Goal: Task Accomplishment & Management: Manage account settings

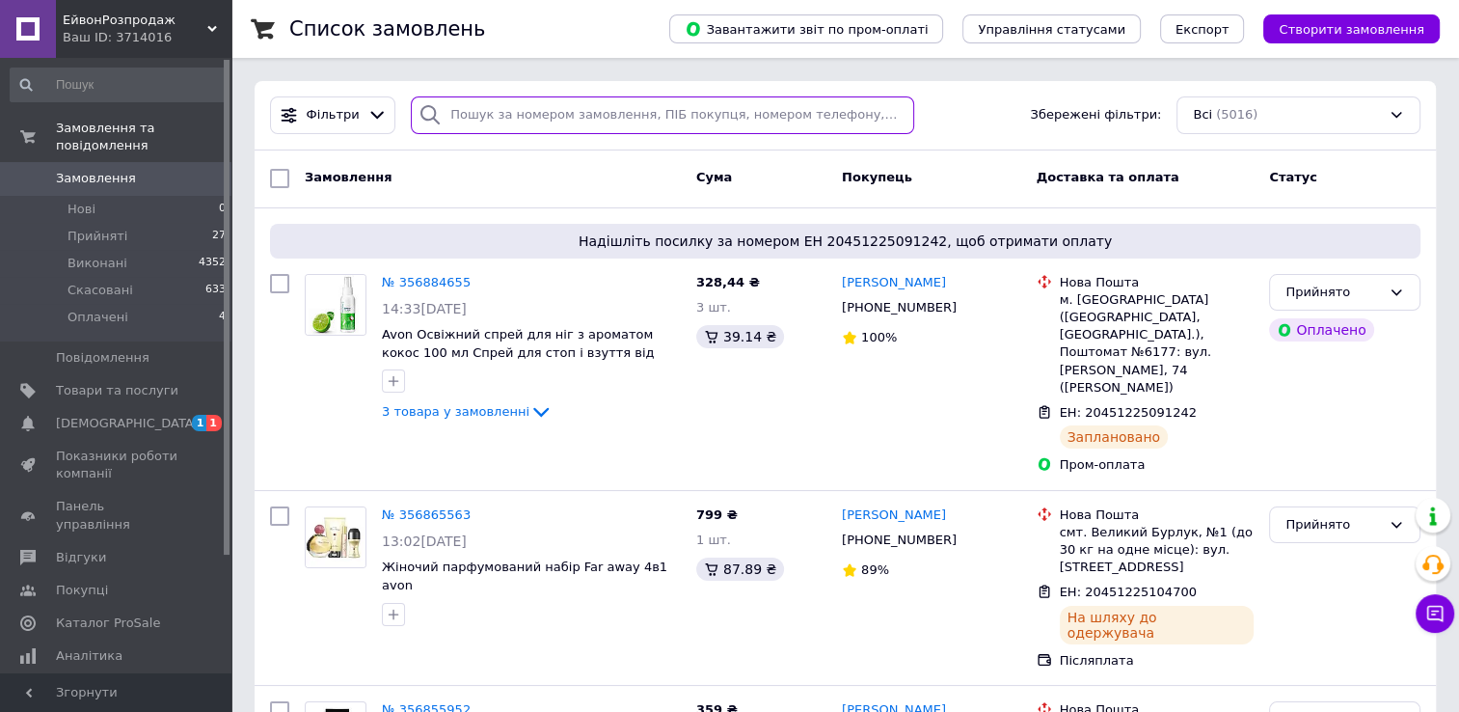
paste input "356171256"
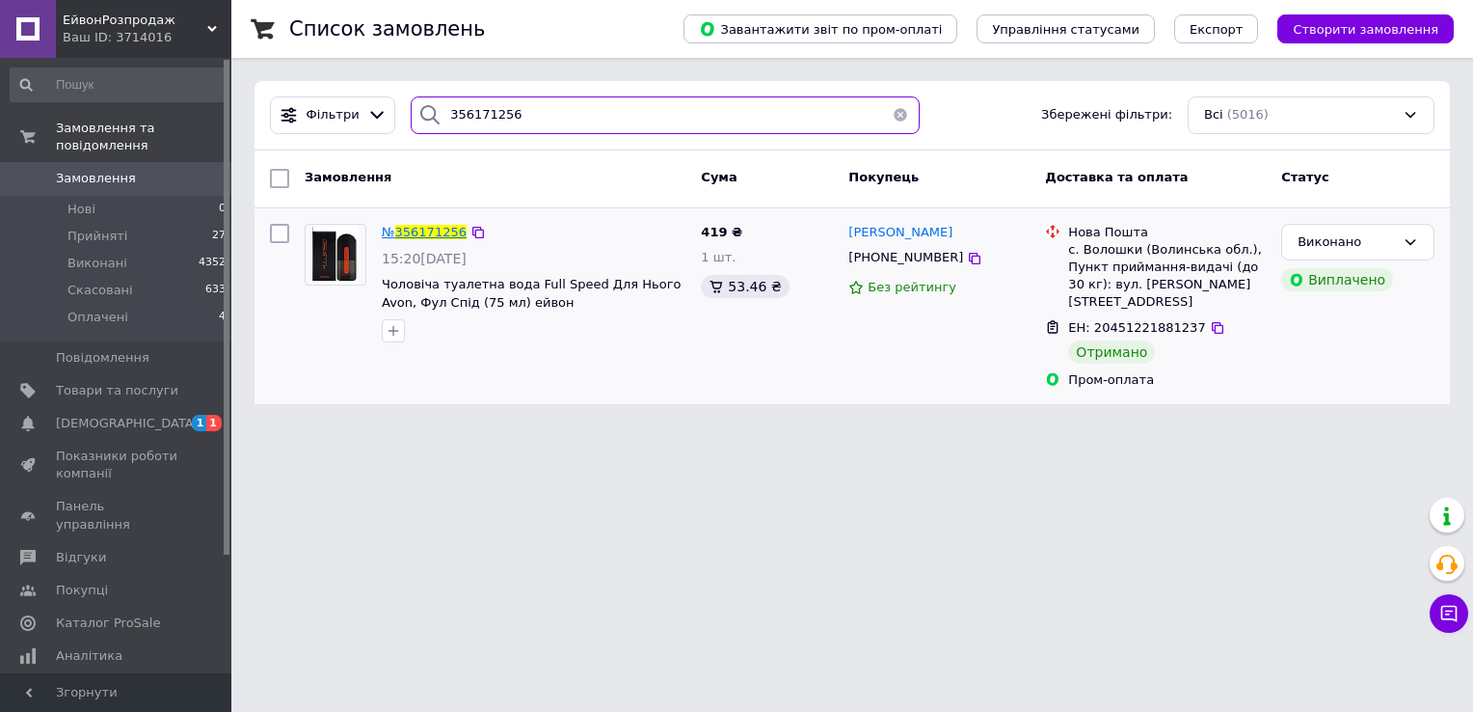
type input "356171256"
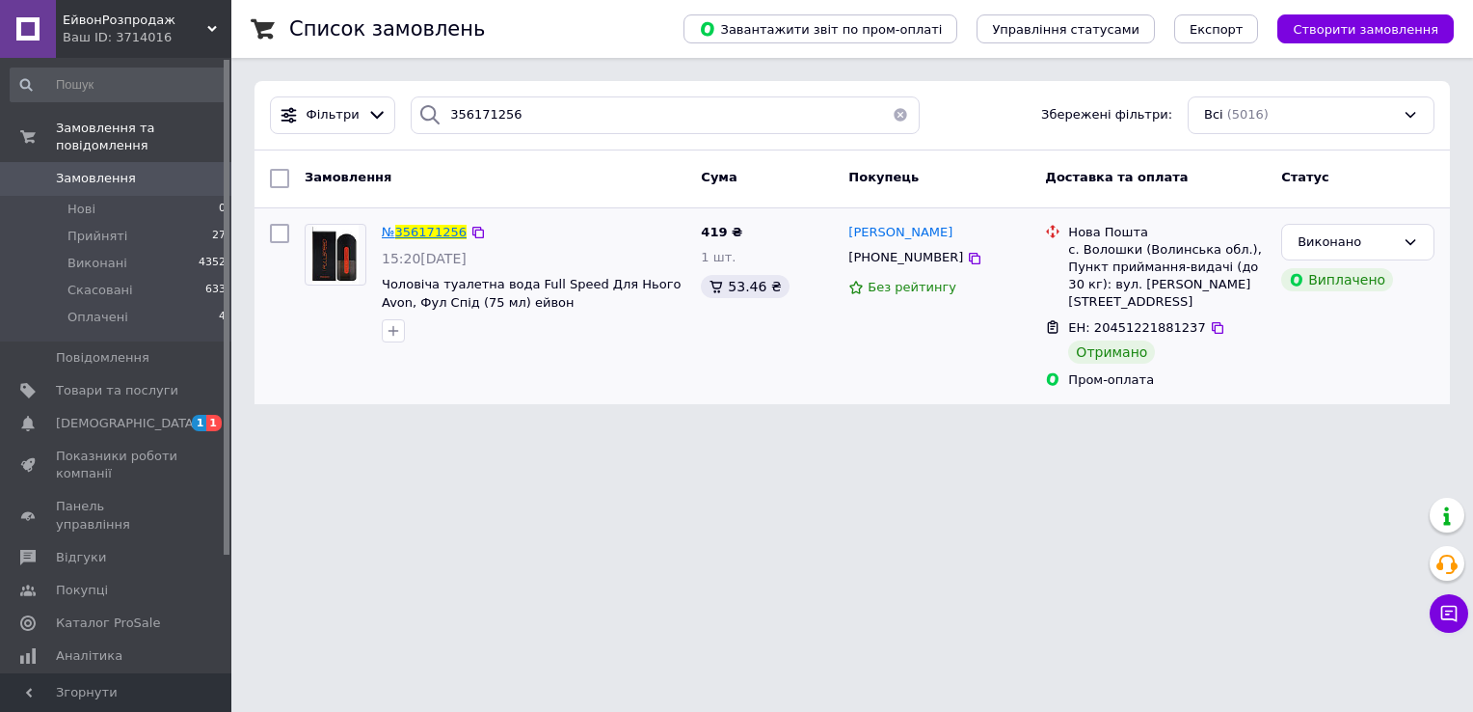
click at [430, 229] on span "356171256" at bounding box center [430, 232] width 71 height 14
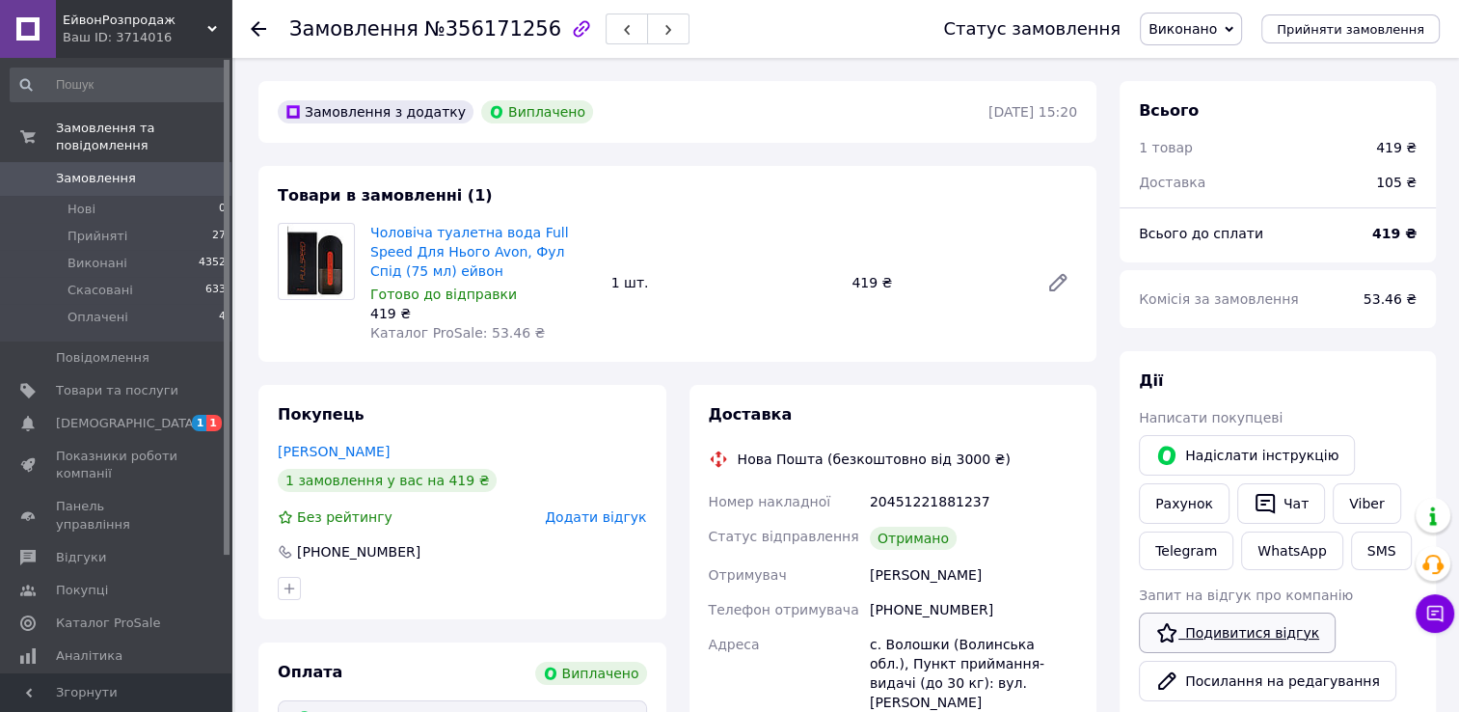
click at [1261, 636] on link "Подивитися відгук" at bounding box center [1237, 632] width 197 height 40
click at [256, 40] on div at bounding box center [270, 29] width 39 height 58
click at [257, 33] on use at bounding box center [258, 28] width 15 height 15
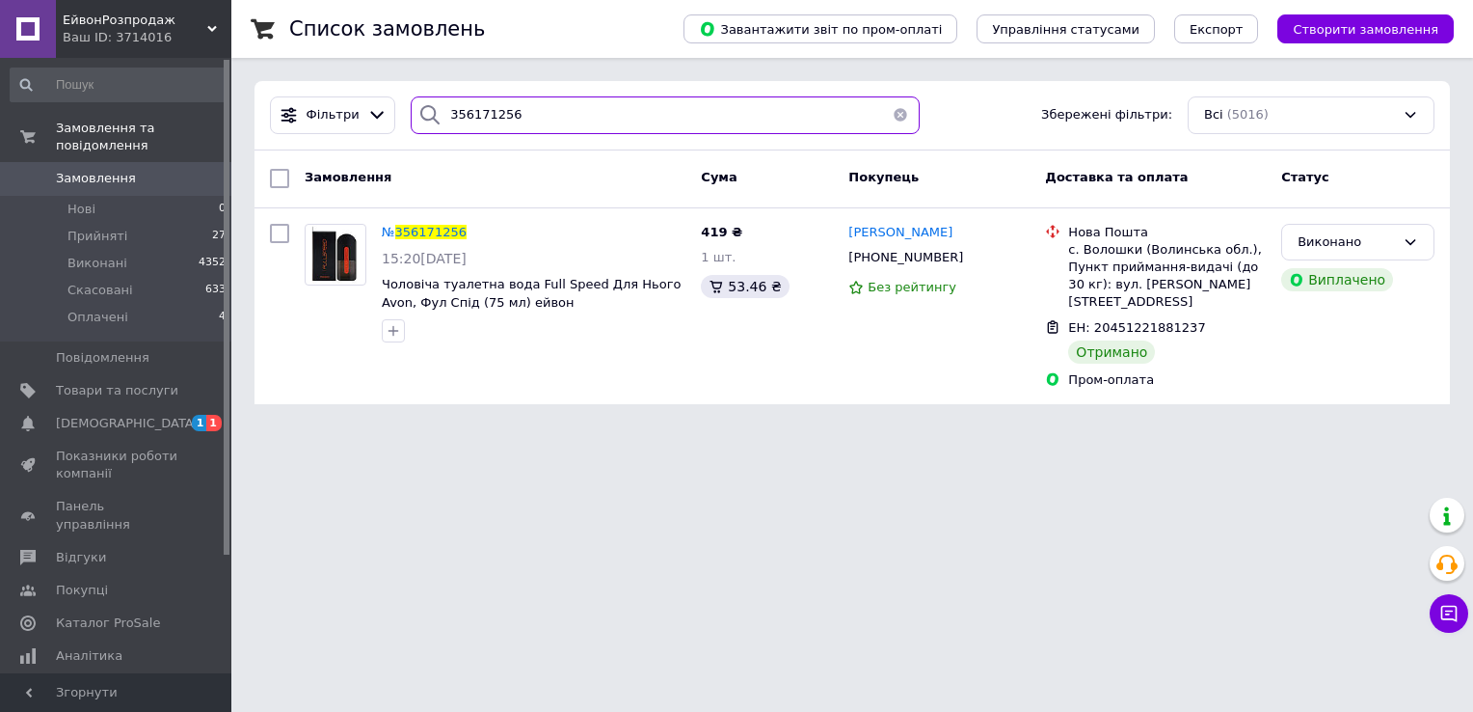
drag, startPoint x: 518, startPoint y: 116, endPoint x: 432, endPoint y: 111, distance: 86.0
click at [432, 111] on div "356171256" at bounding box center [665, 115] width 509 height 38
paste input "516827"
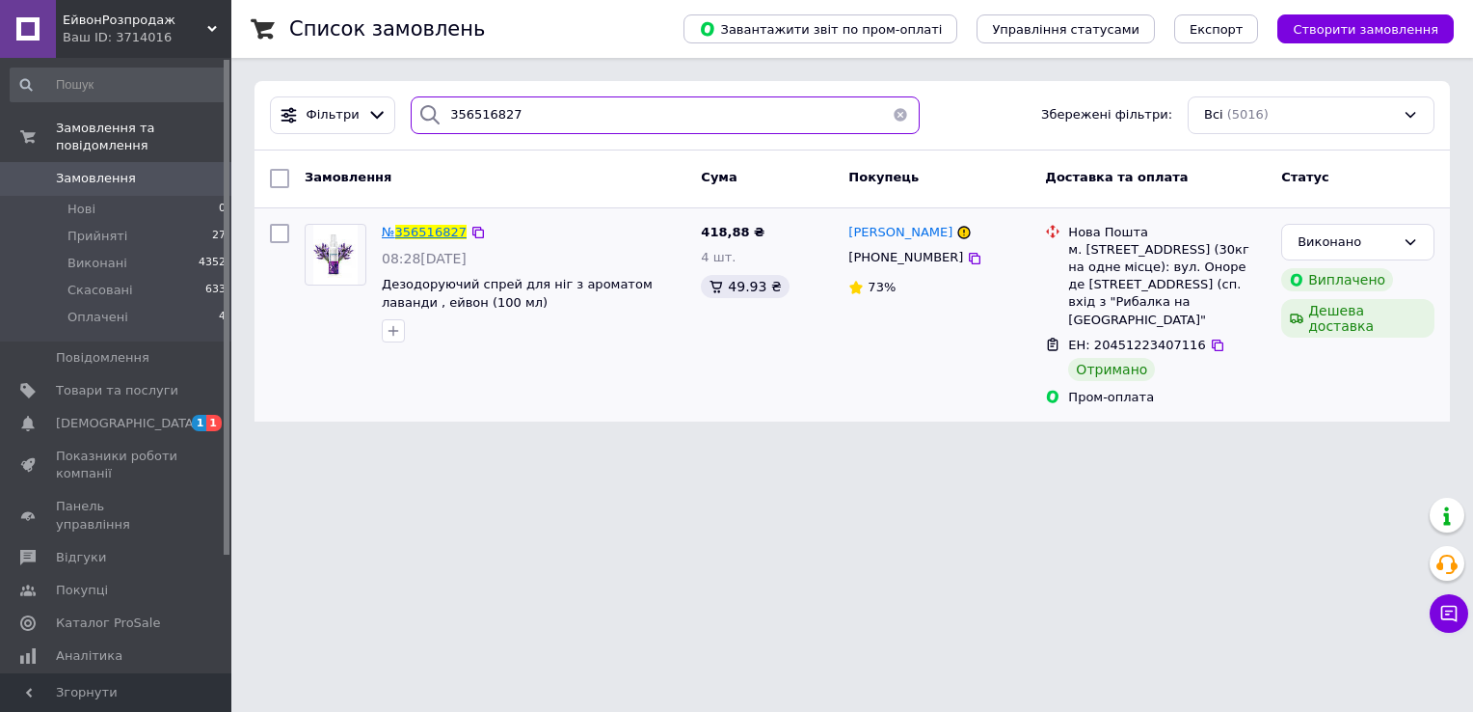
type input "356516827"
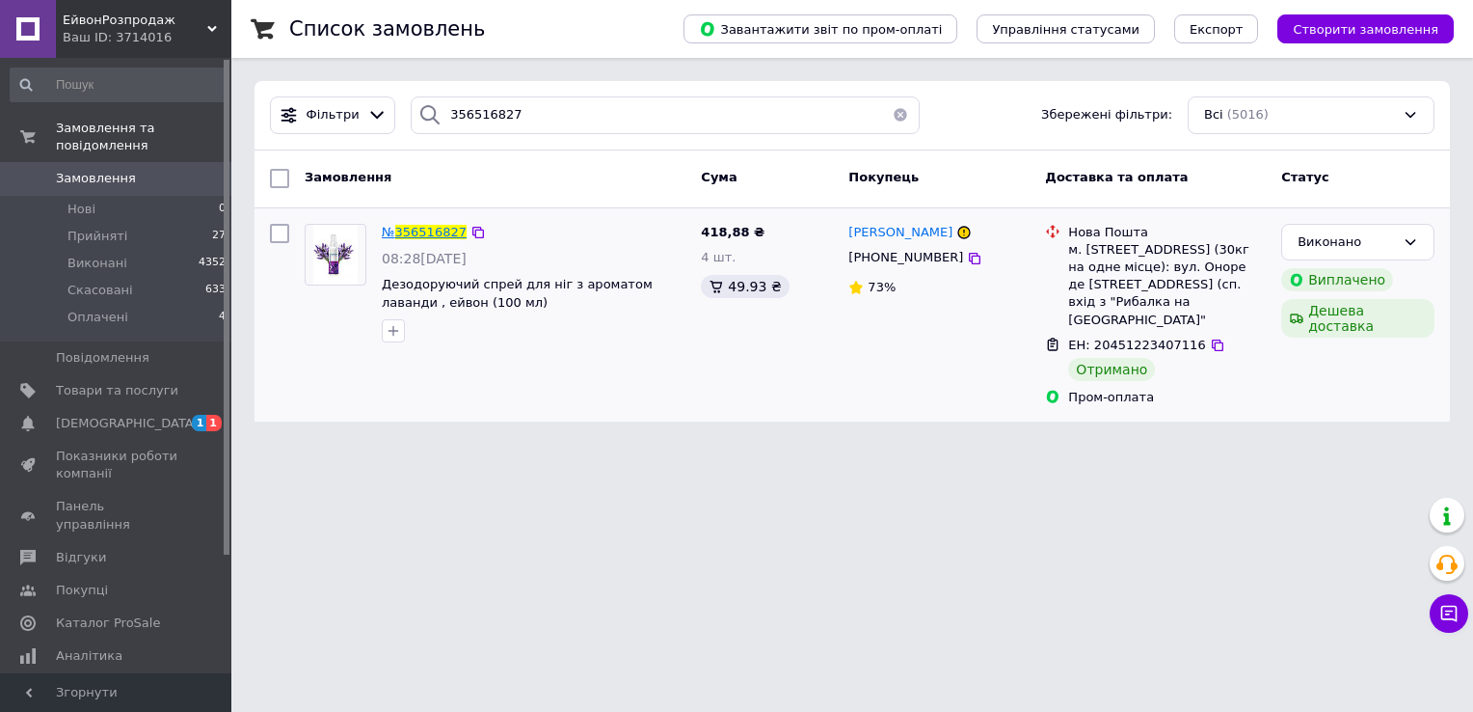
click at [427, 232] on span "356516827" at bounding box center [430, 232] width 71 height 14
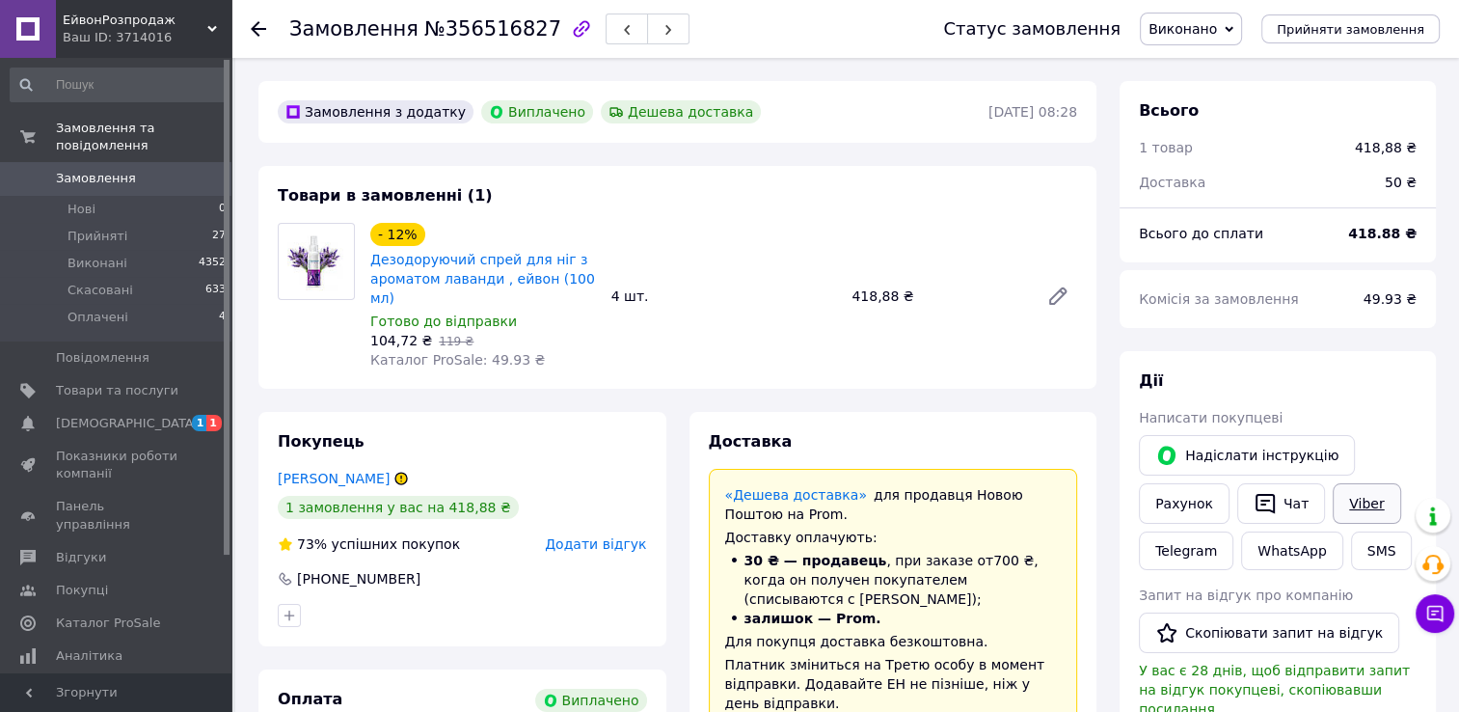
click at [1359, 507] on link "Viber" at bounding box center [1366, 503] width 67 height 40
drag, startPoint x: 1261, startPoint y: 634, endPoint x: 1216, endPoint y: 639, distance: 45.6
click at [1261, 635] on button "Скопіювати запит на відгук" at bounding box center [1269, 632] width 260 height 40
click at [247, 17] on div "Замовлення №356516827 Статус замовлення Виконано Прийнято Скасовано Оплачено Пр…" at bounding box center [845, 29] width 1228 height 58
click at [254, 26] on use at bounding box center [258, 28] width 15 height 15
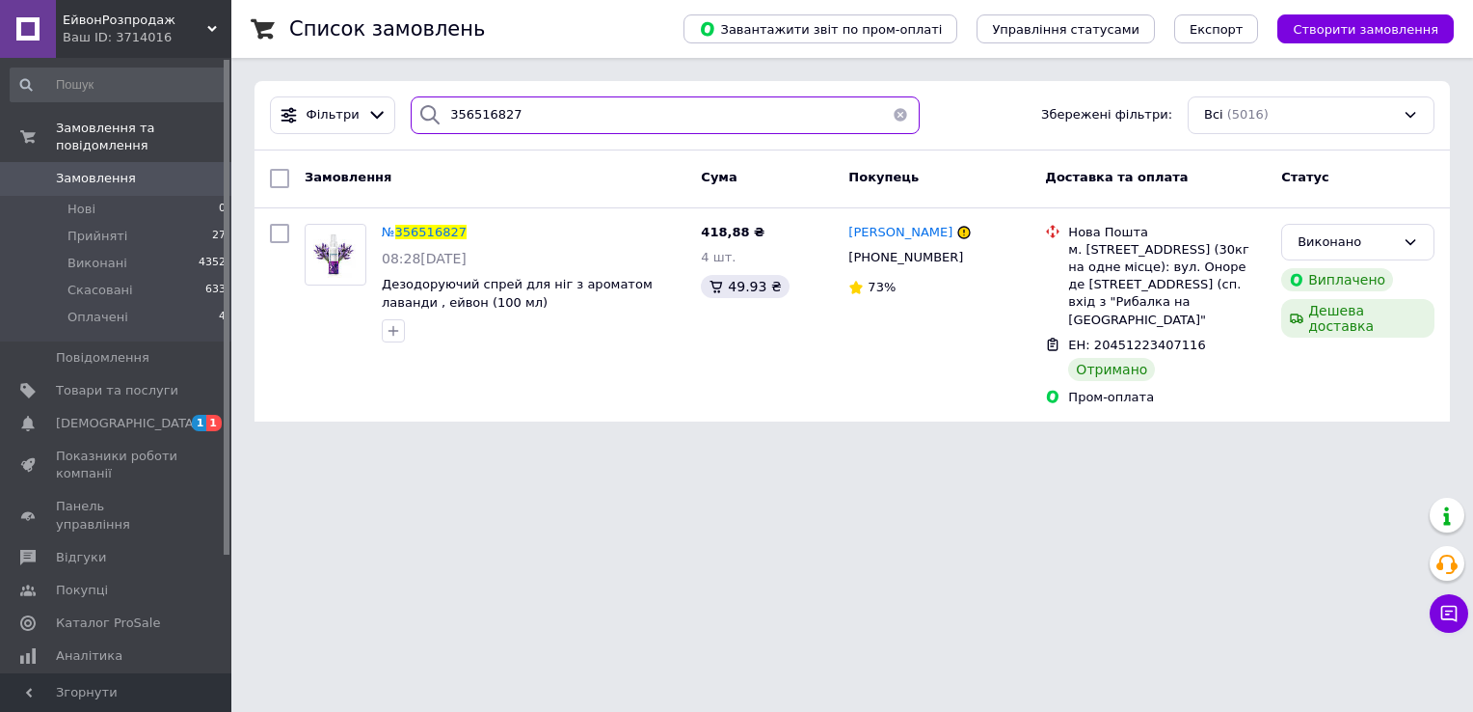
drag, startPoint x: 525, startPoint y: 111, endPoint x: 440, endPoint y: 111, distance: 84.9
click at [440, 111] on div "356516827" at bounding box center [665, 115] width 509 height 38
paste input "474892"
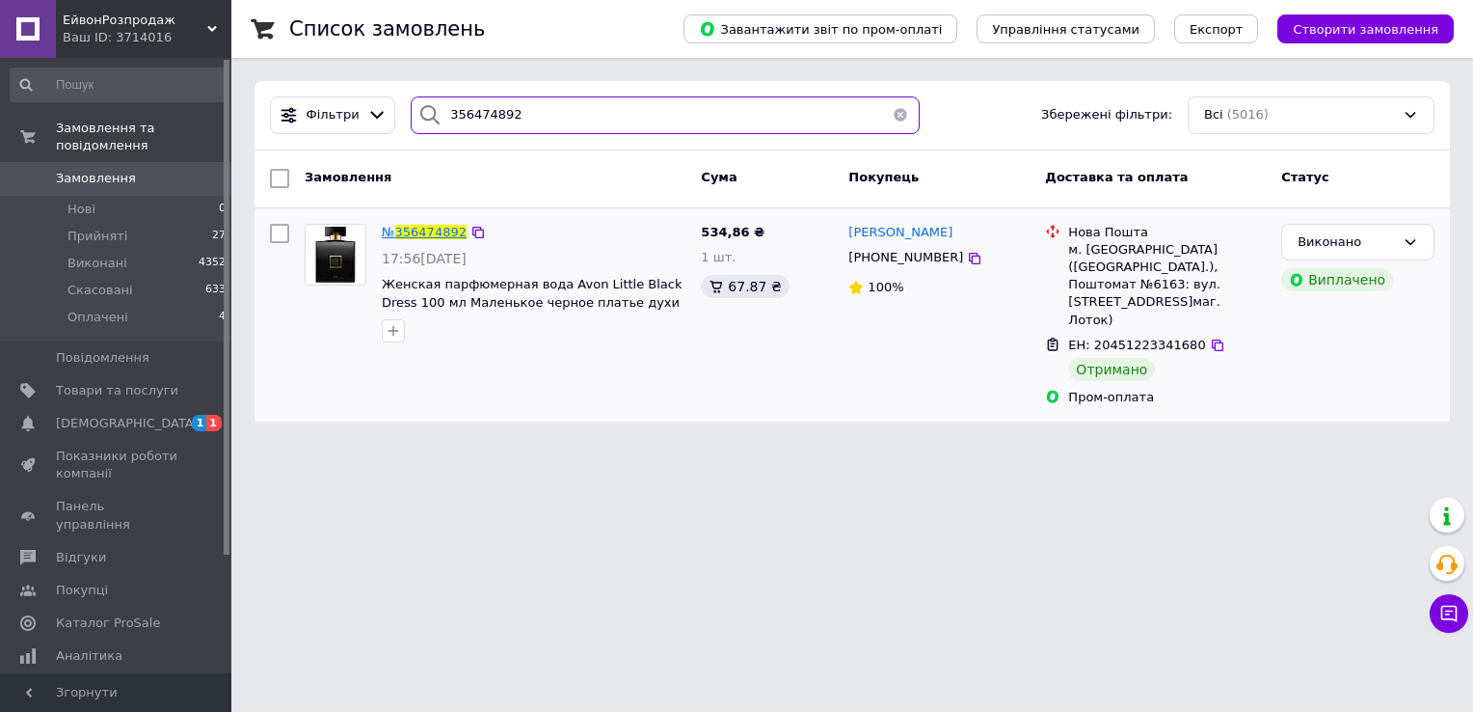
type input "356474892"
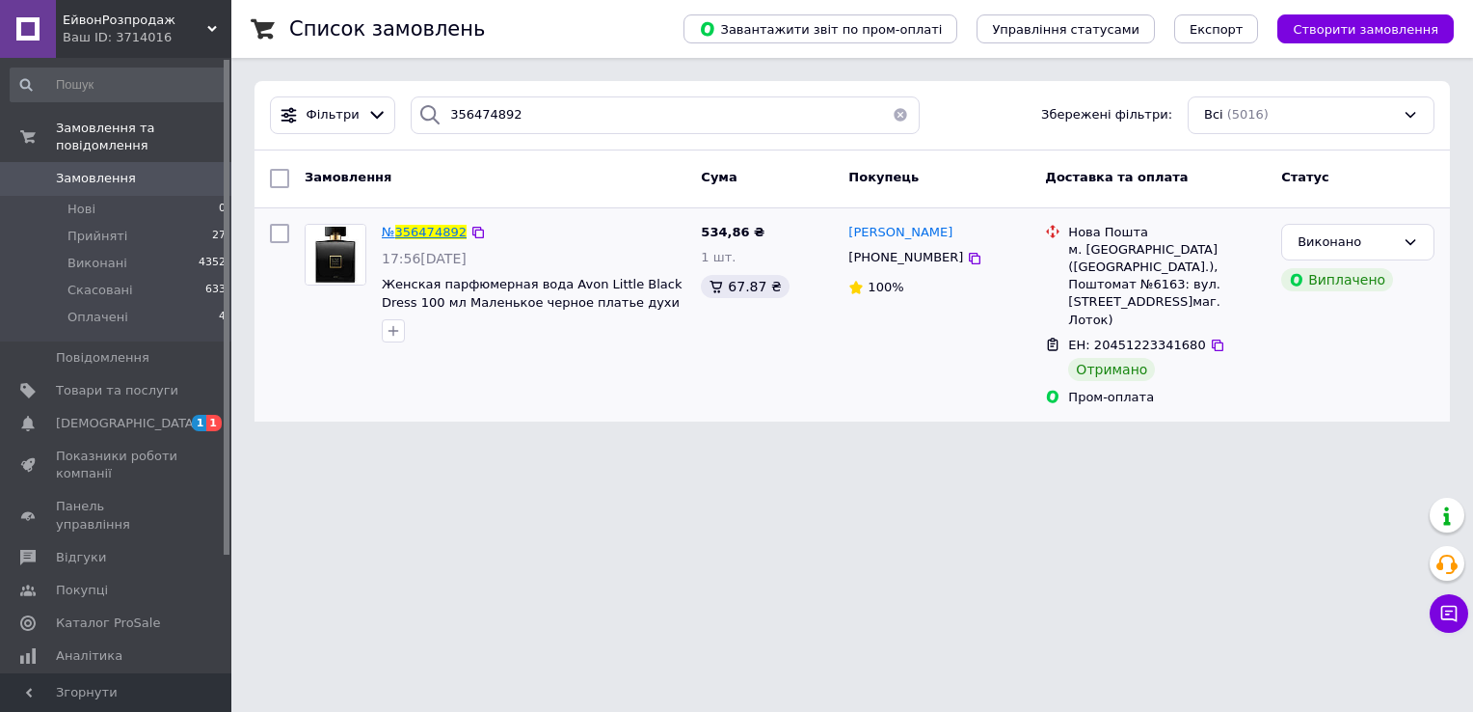
click at [407, 225] on span "356474892" at bounding box center [430, 232] width 71 height 14
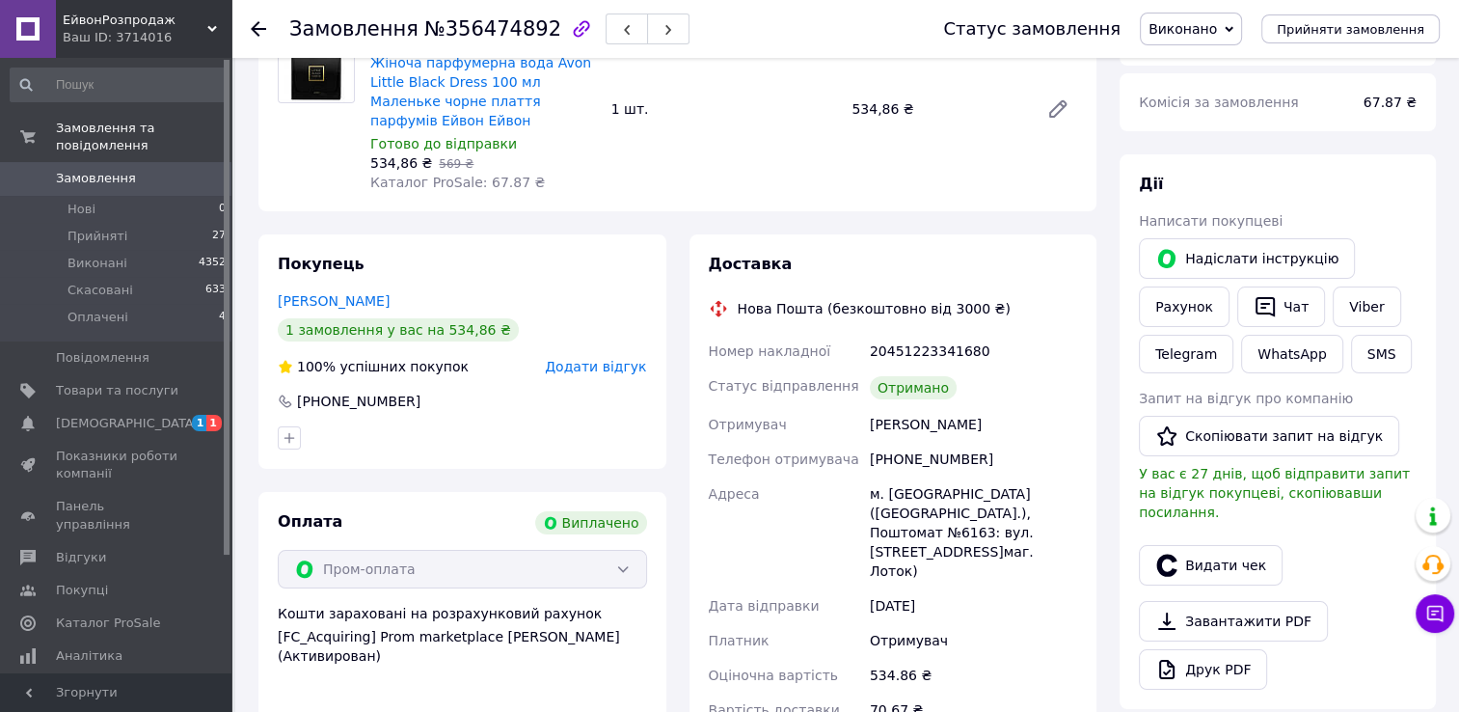
scroll to position [193, 0]
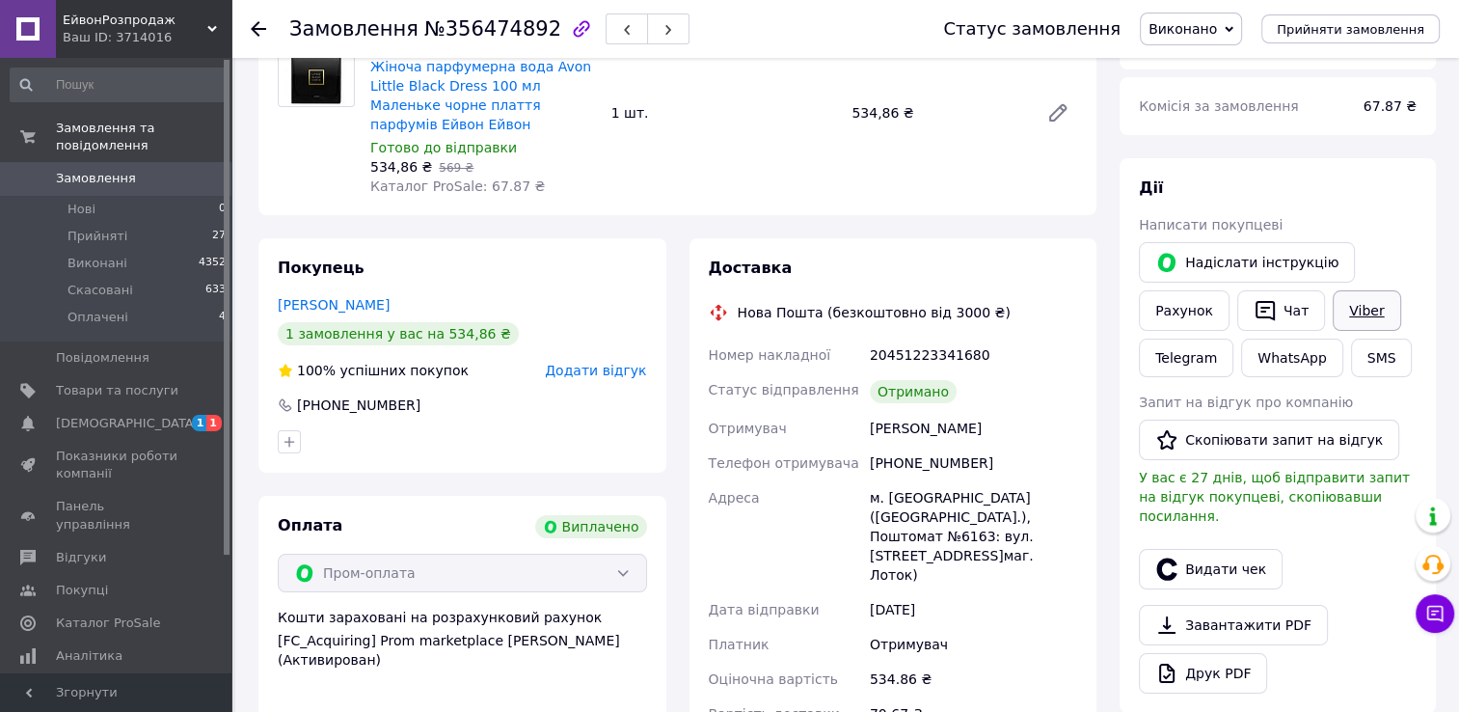
click at [1353, 310] on link "Viber" at bounding box center [1366, 310] width 67 height 40
click at [1339, 310] on link "Viber" at bounding box center [1366, 310] width 67 height 40
click at [1194, 442] on button "Скопіювати запит на відгук" at bounding box center [1269, 439] width 260 height 40
click at [258, 25] on icon at bounding box center [258, 28] width 15 height 15
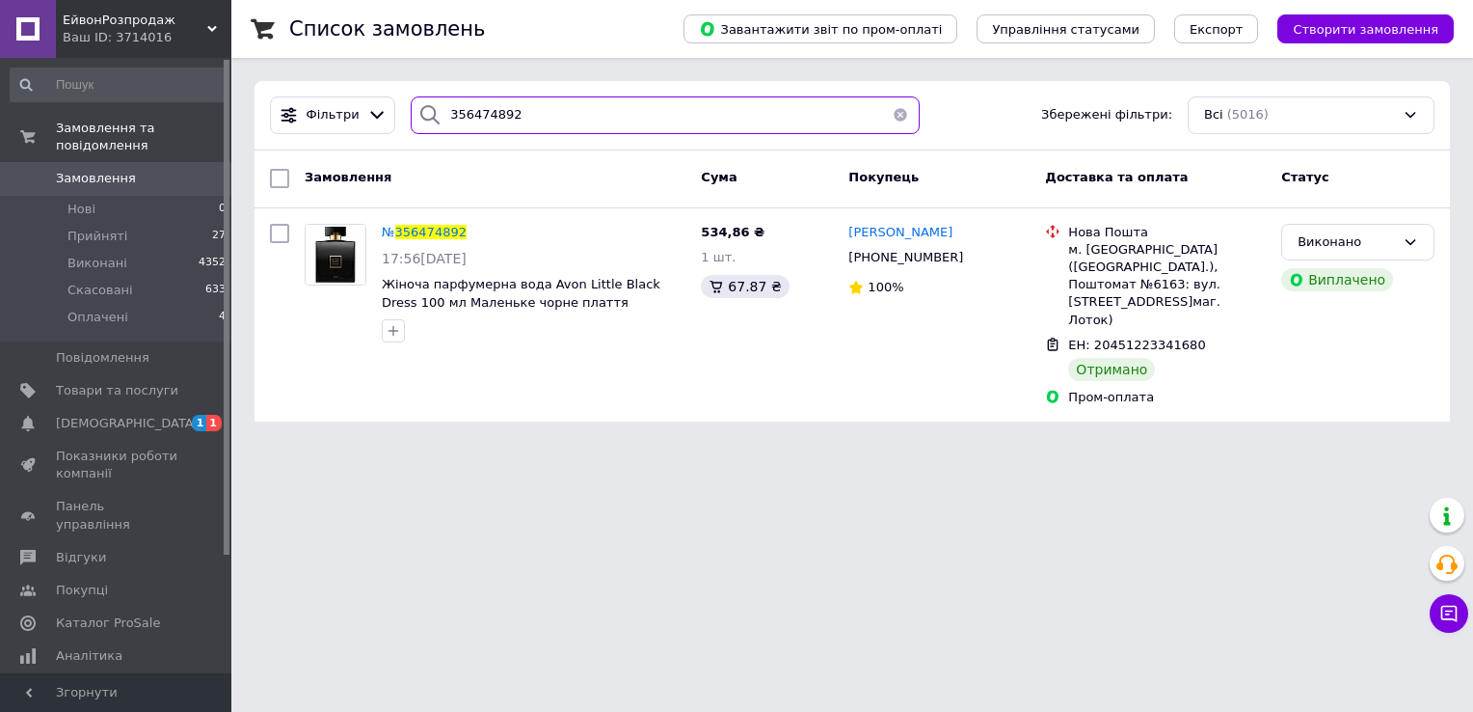
drag, startPoint x: 527, startPoint y: 116, endPoint x: 418, endPoint y: 109, distance: 109.2
click at [418, 109] on div "356474892" at bounding box center [665, 115] width 509 height 38
paste input "65333"
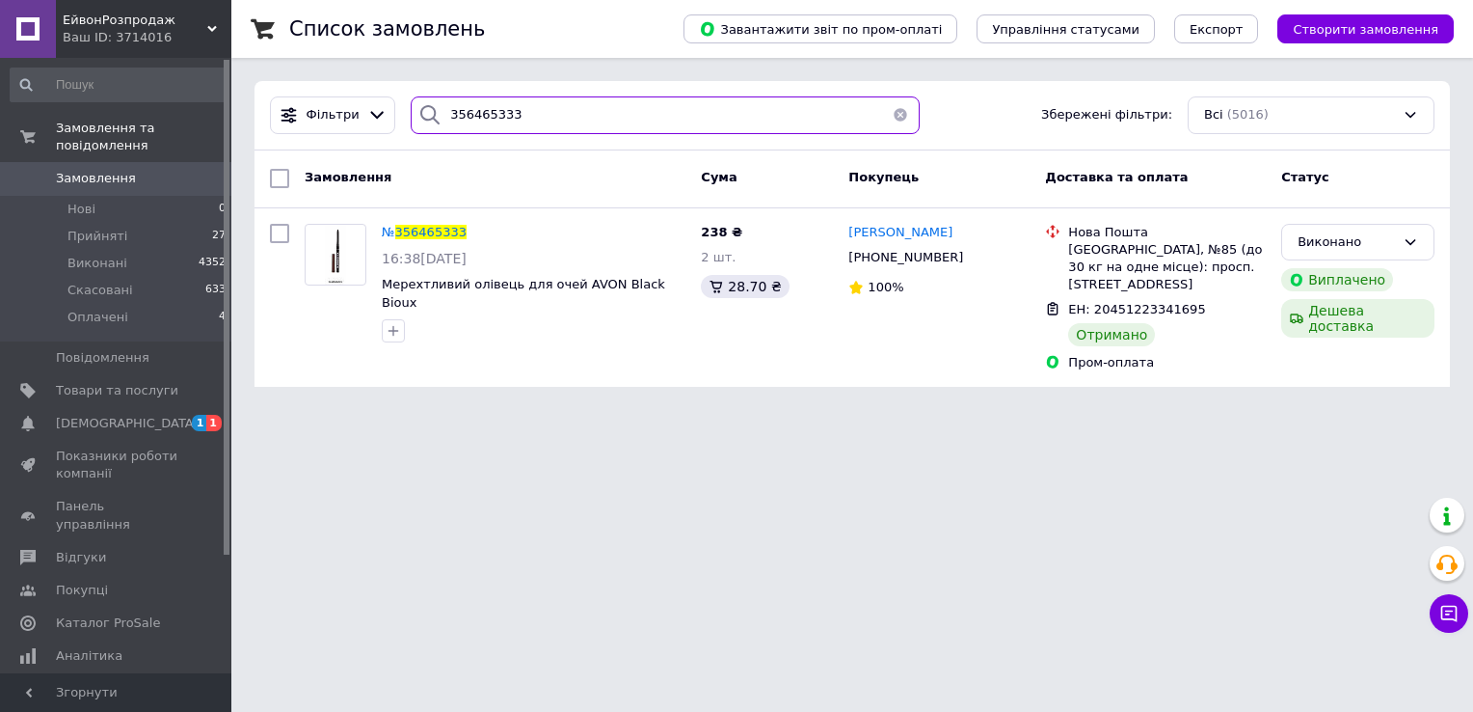
type input "356465333"
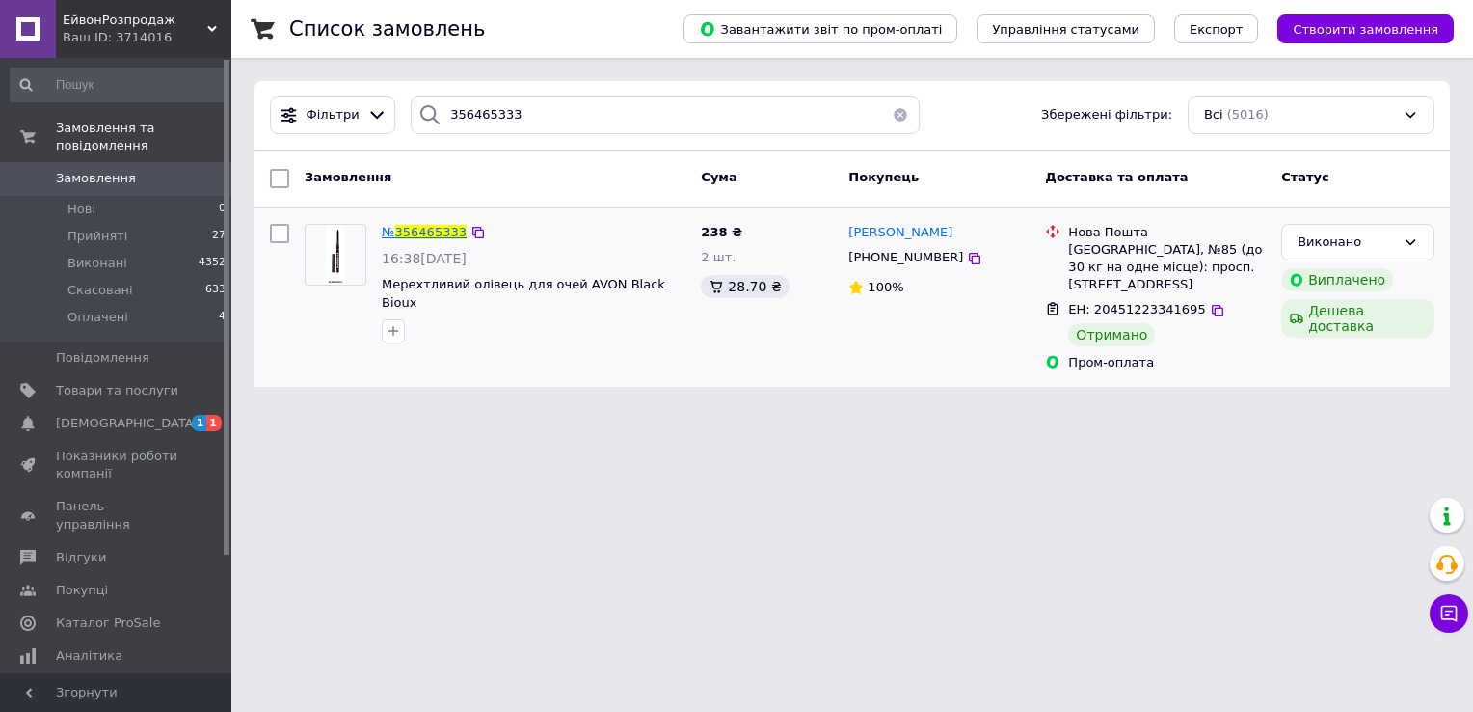
click at [386, 235] on span "№" at bounding box center [388, 232] width 13 height 14
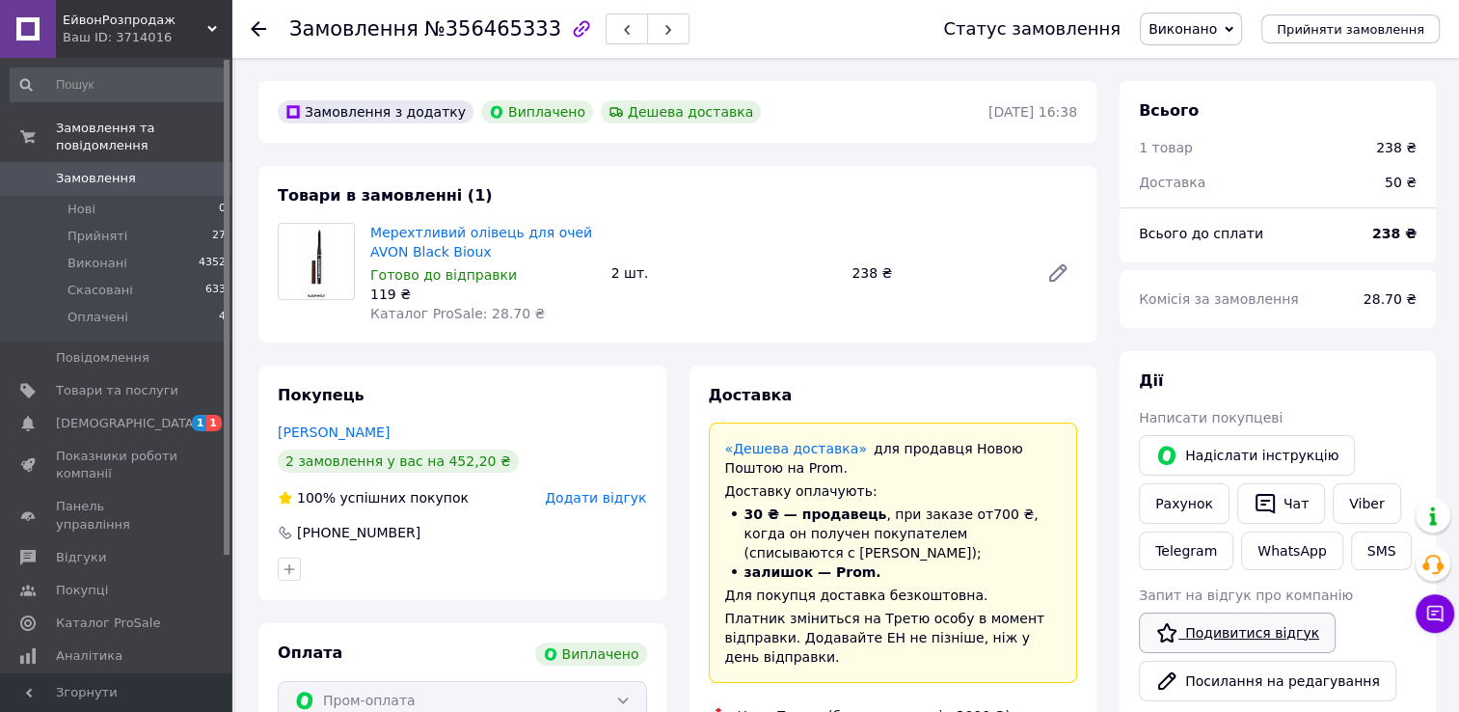
click at [1239, 646] on link "Подивитися відгук" at bounding box center [1237, 632] width 197 height 40
click at [255, 21] on icon at bounding box center [258, 28] width 15 height 15
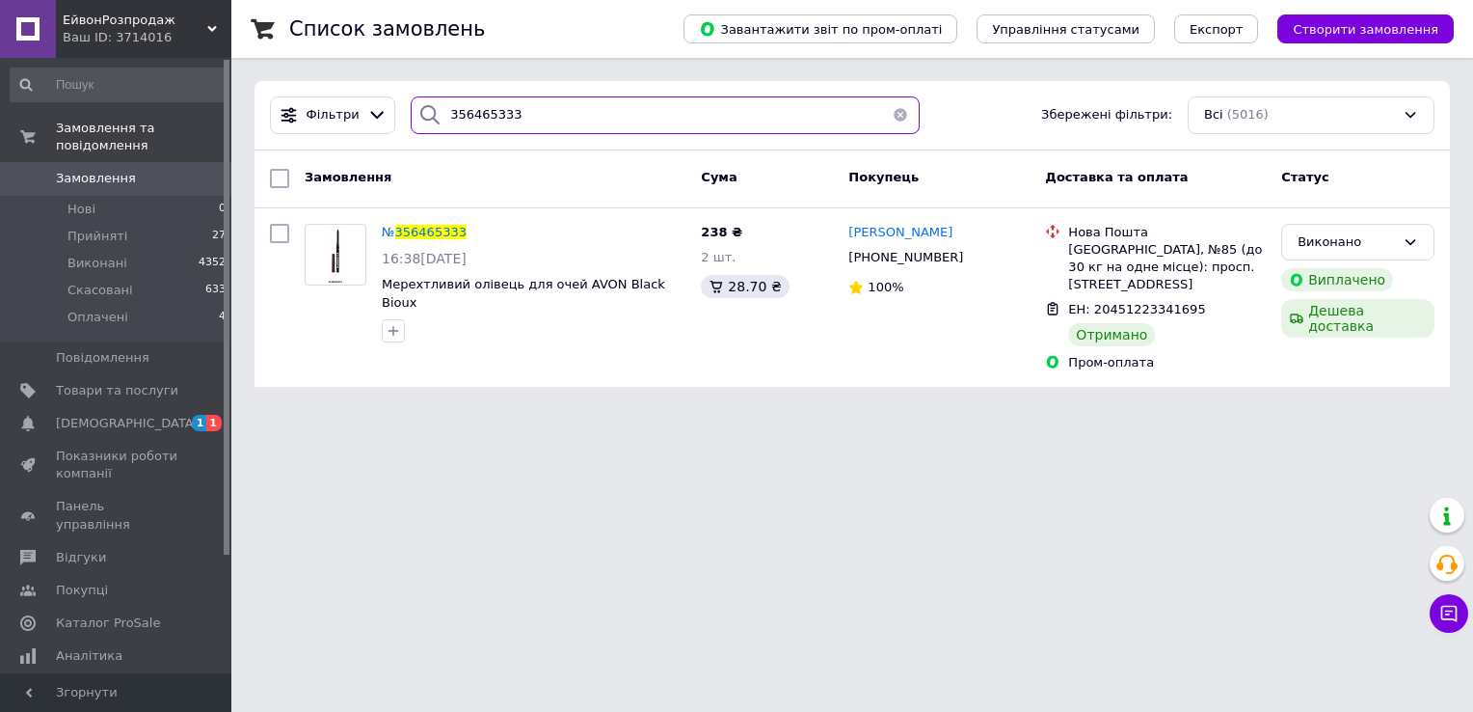
drag, startPoint x: 522, startPoint y: 120, endPoint x: 429, endPoint y: 116, distance: 92.6
click at [429, 116] on div "356465333" at bounding box center [665, 115] width 509 height 38
paste input "556155"
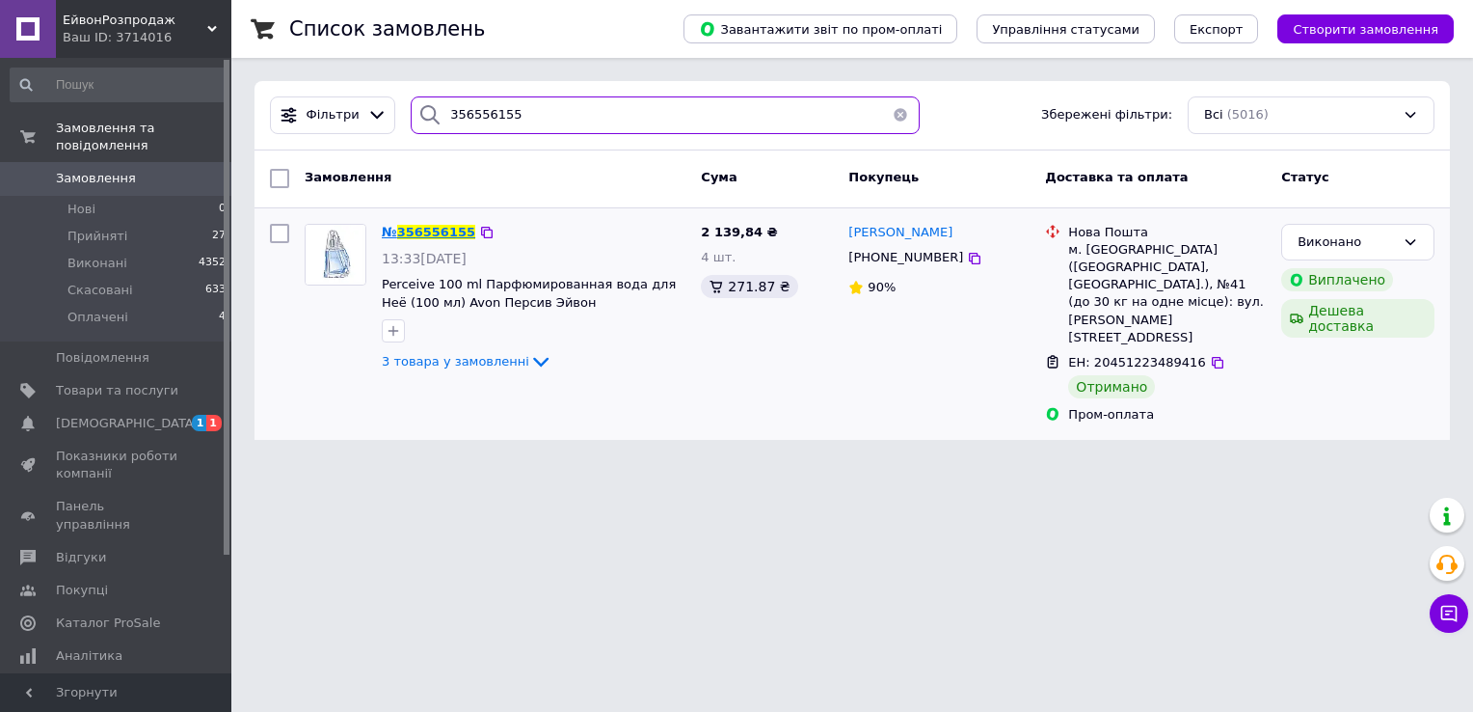
type input "356556155"
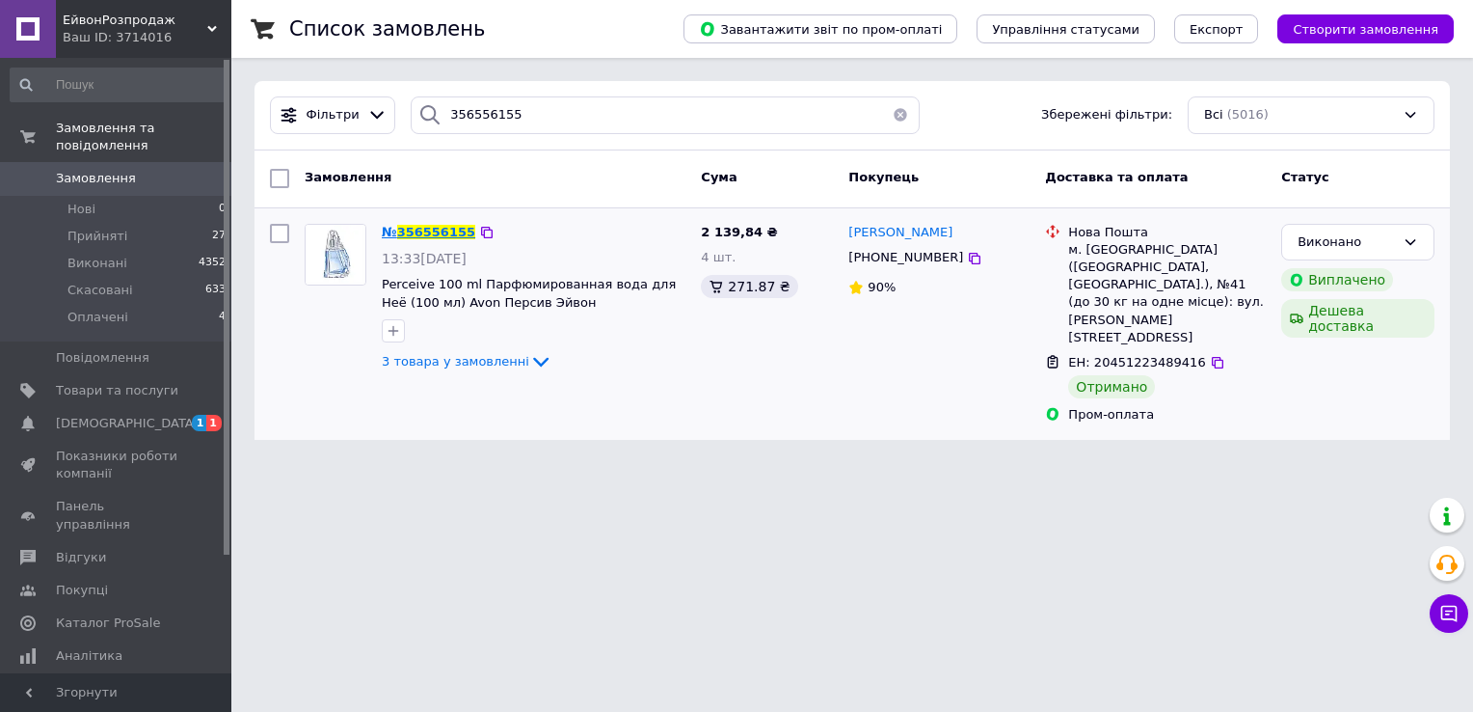
click at [432, 230] on span "356556155" at bounding box center [436, 232] width 78 height 14
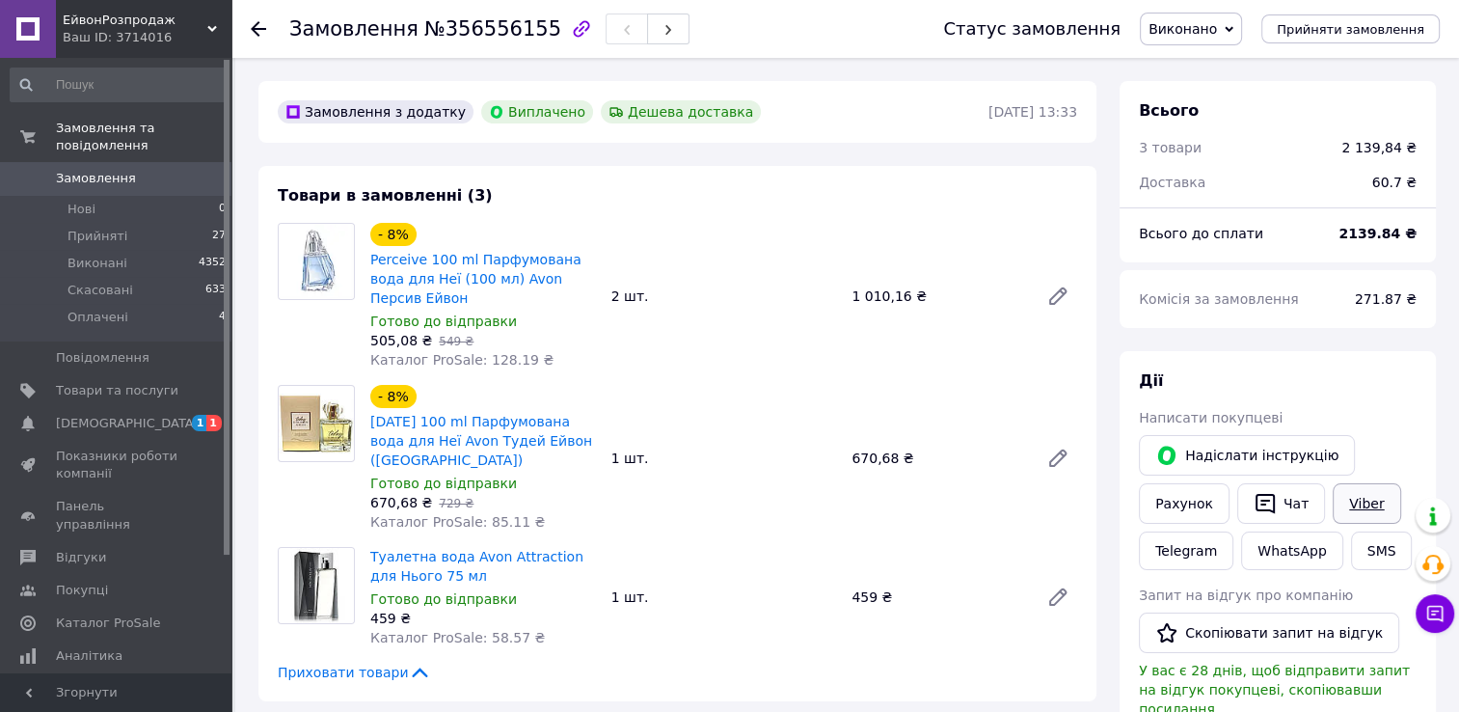
click at [1358, 496] on link "Viber" at bounding box center [1366, 503] width 67 height 40
click at [1249, 630] on button "Скопіювати запит на відгук" at bounding box center [1269, 632] width 260 height 40
click at [252, 31] on icon at bounding box center [258, 28] width 15 height 15
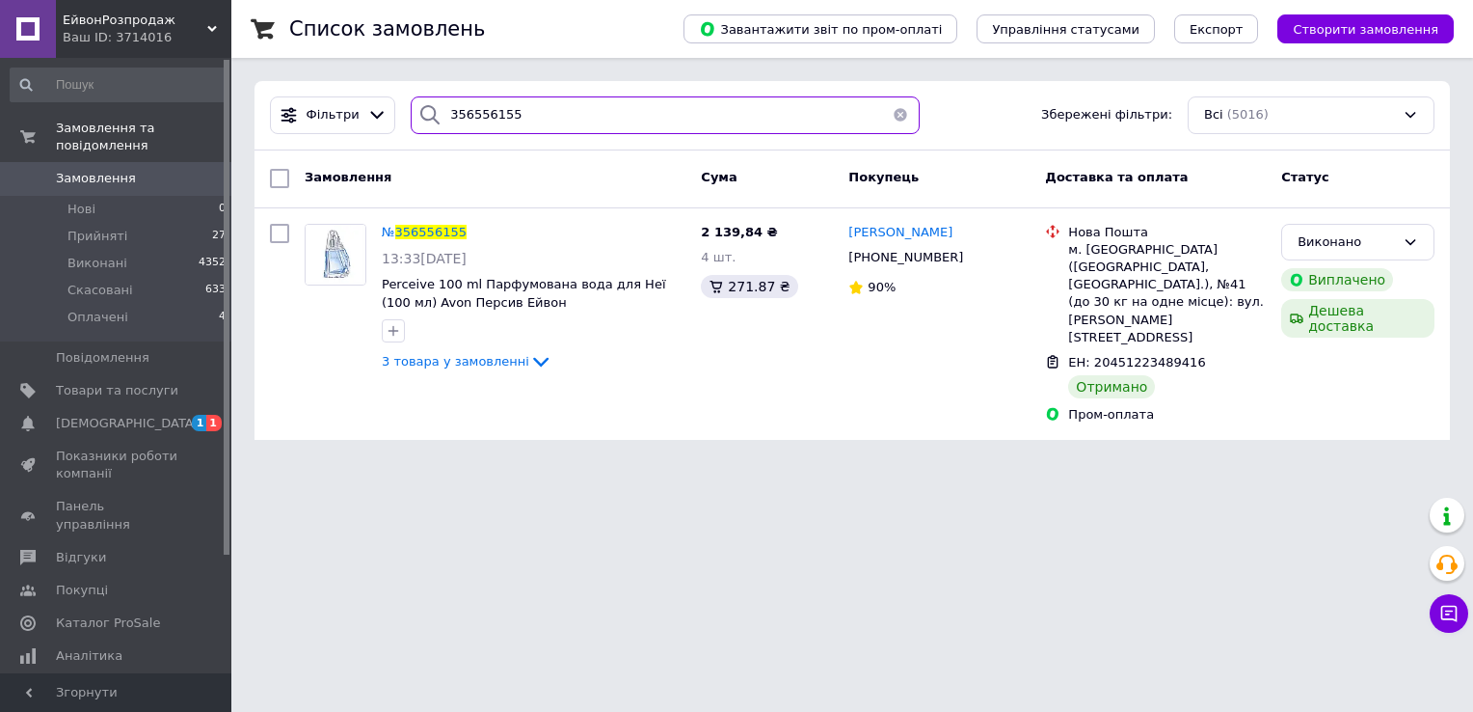
drag, startPoint x: 515, startPoint y: 121, endPoint x: 432, endPoint y: 121, distance: 82.9
click at [432, 121] on div "356556155" at bounding box center [665, 115] width 509 height 38
paste input "20420"
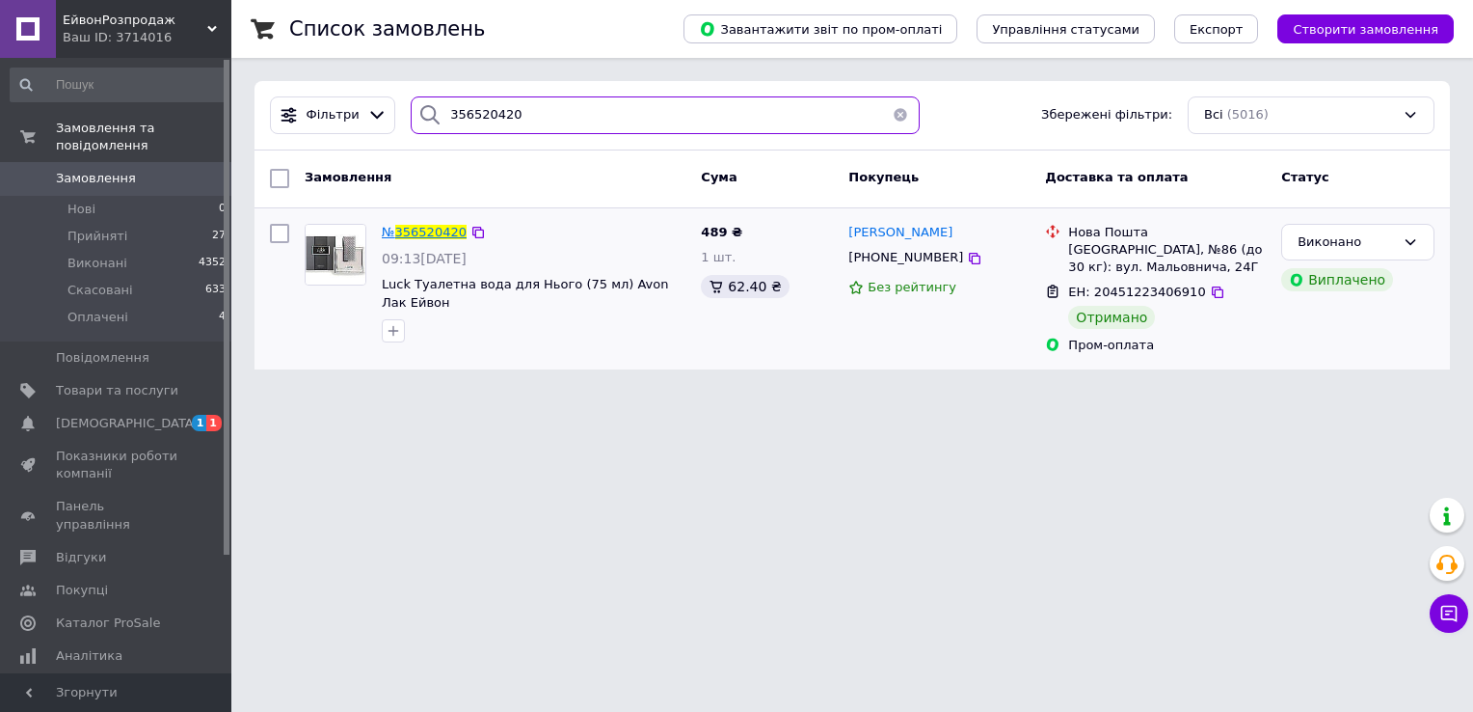
type input "356520420"
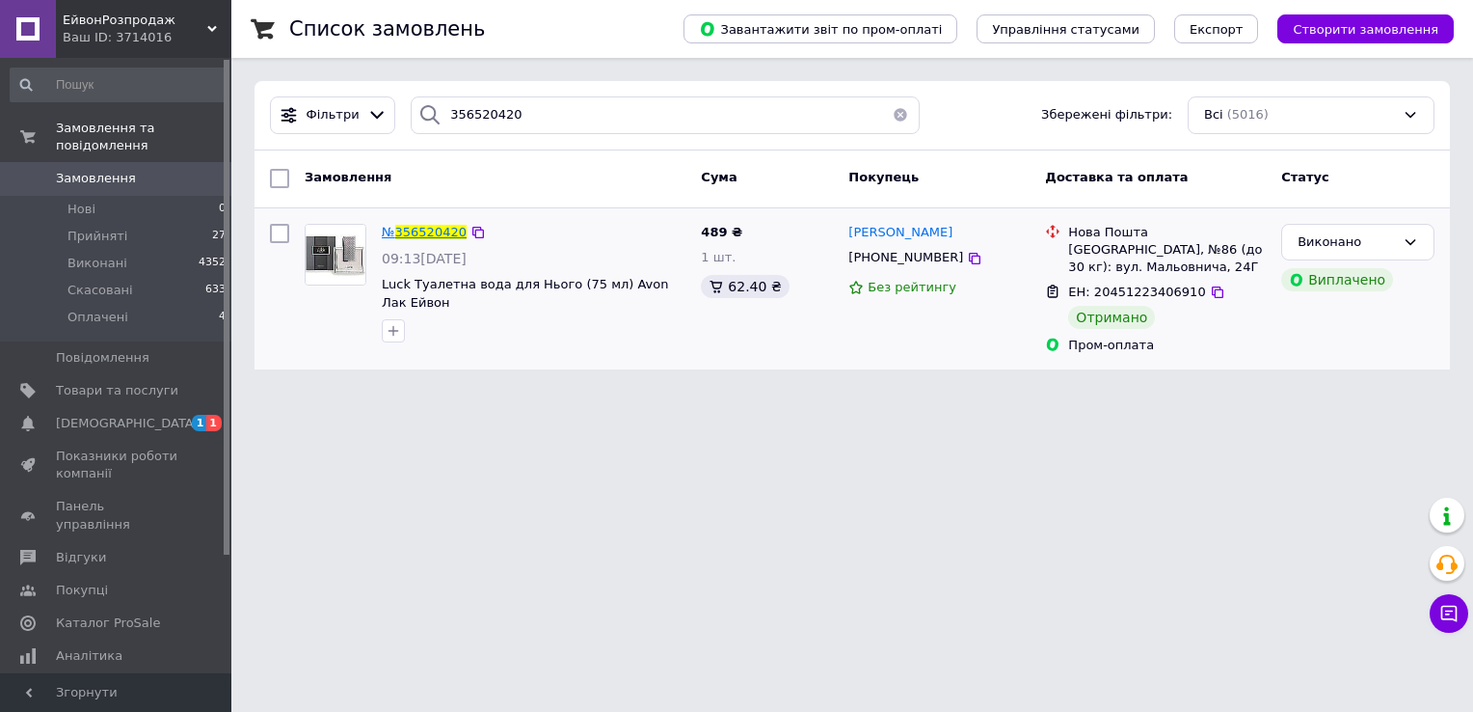
click at [445, 225] on span "356520420" at bounding box center [430, 232] width 71 height 14
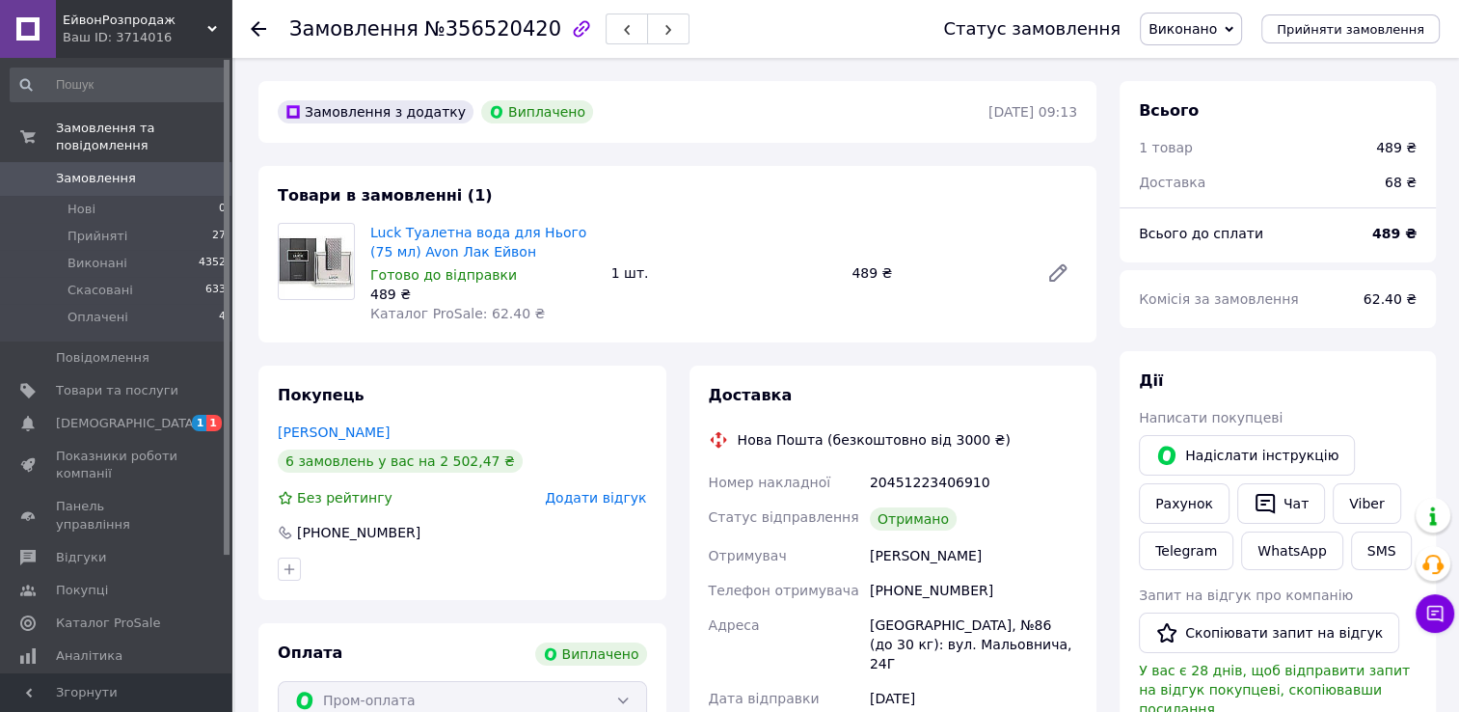
scroll to position [96, 0]
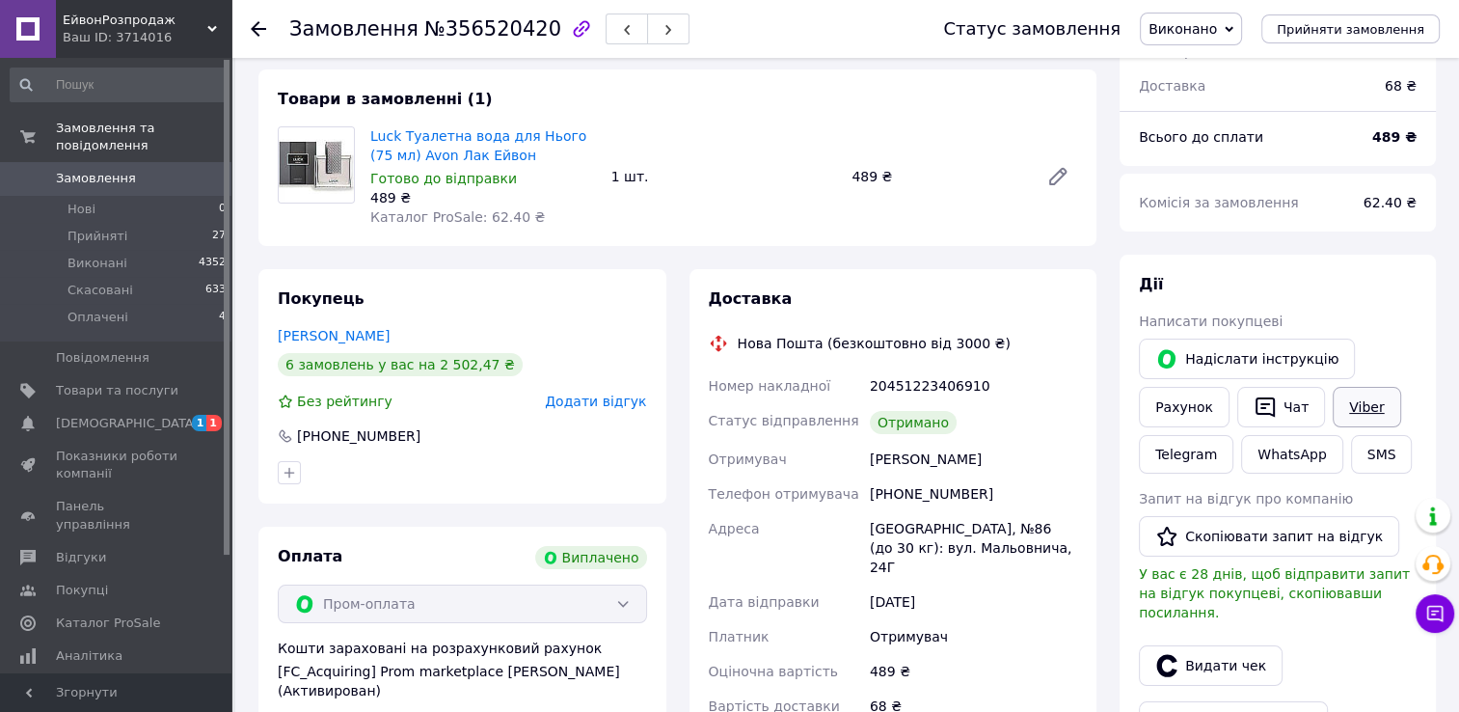
click at [1349, 399] on link "Viber" at bounding box center [1366, 407] width 67 height 40
click at [172, 223] on li "Прийняті 27" at bounding box center [118, 236] width 237 height 27
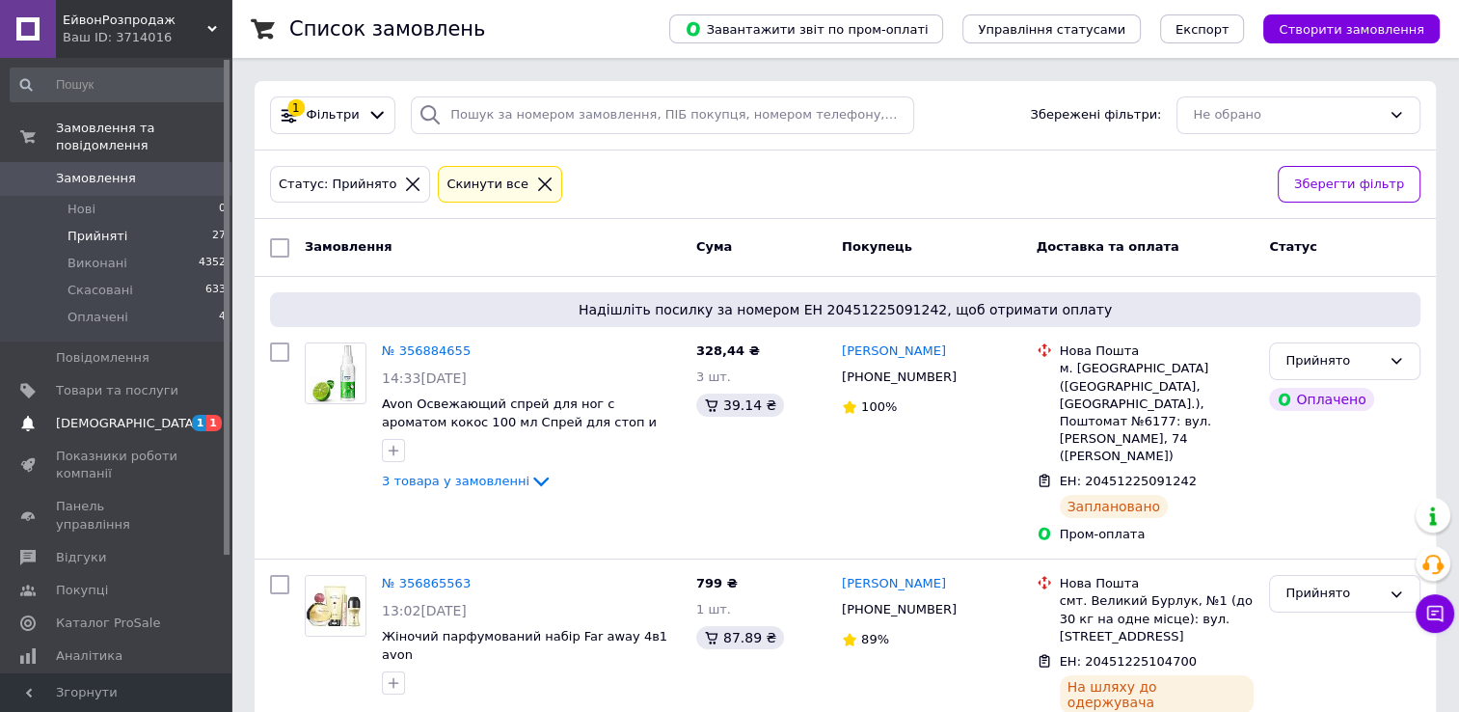
click at [214, 415] on span "1" at bounding box center [213, 423] width 15 height 16
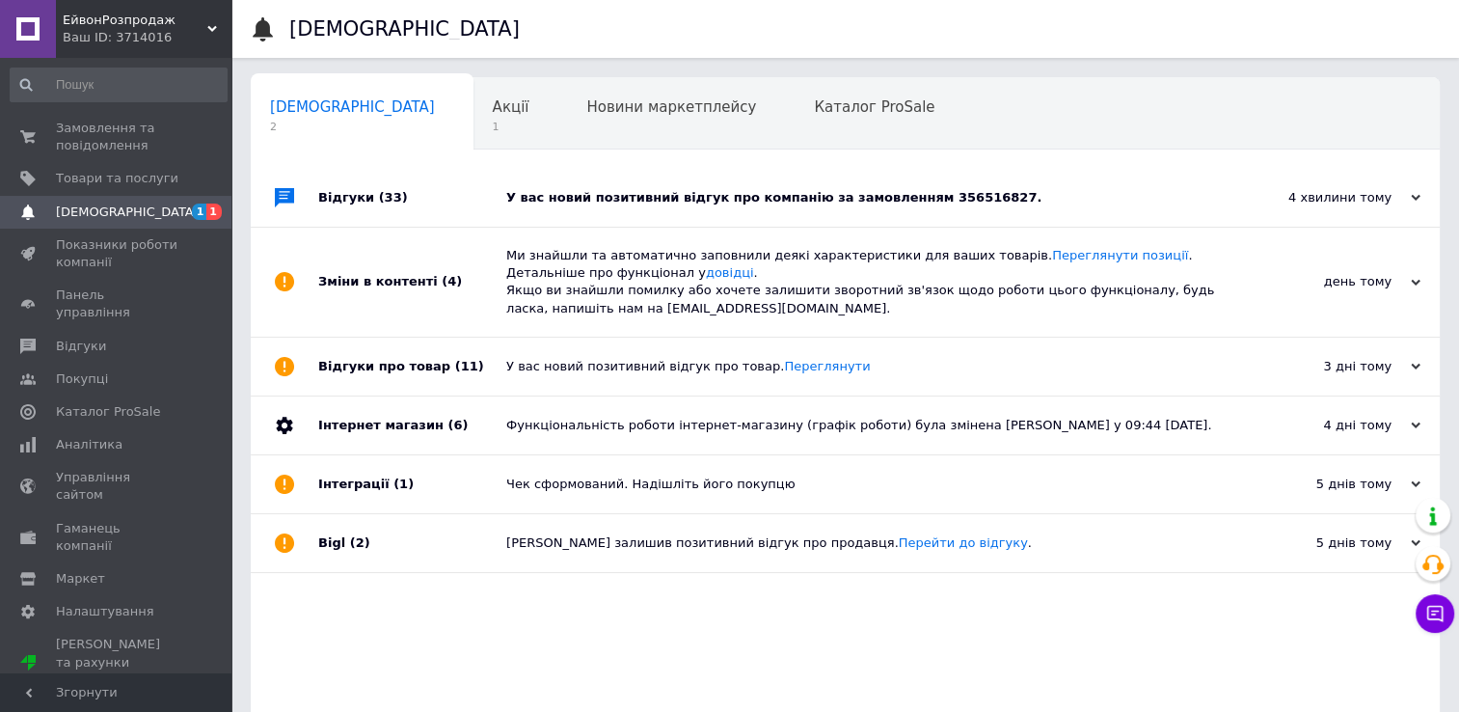
click at [774, 202] on div "У вас новий позитивний відгук про компанію за замовленням 356516827." at bounding box center [866, 197] width 721 height 17
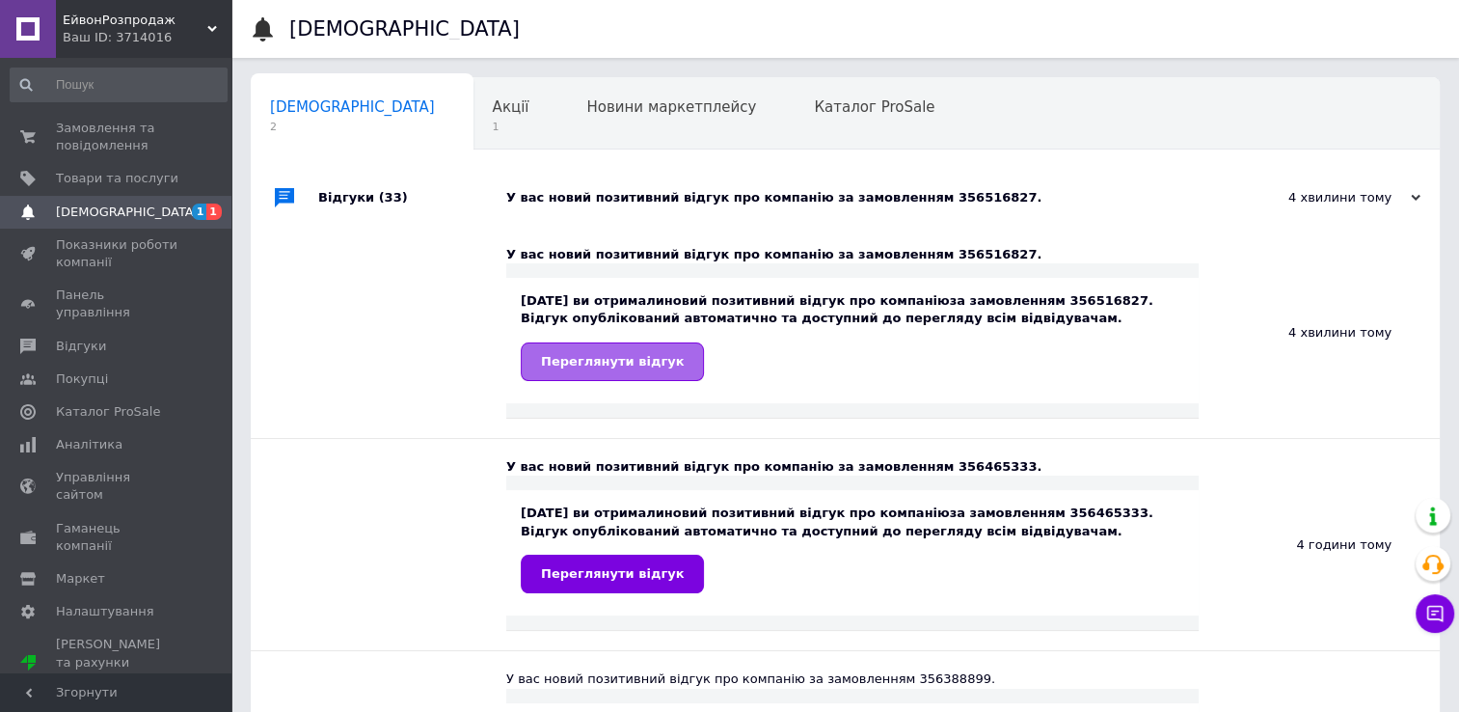
click at [620, 362] on span "Переглянути відгук" at bounding box center [612, 361] width 143 height 14
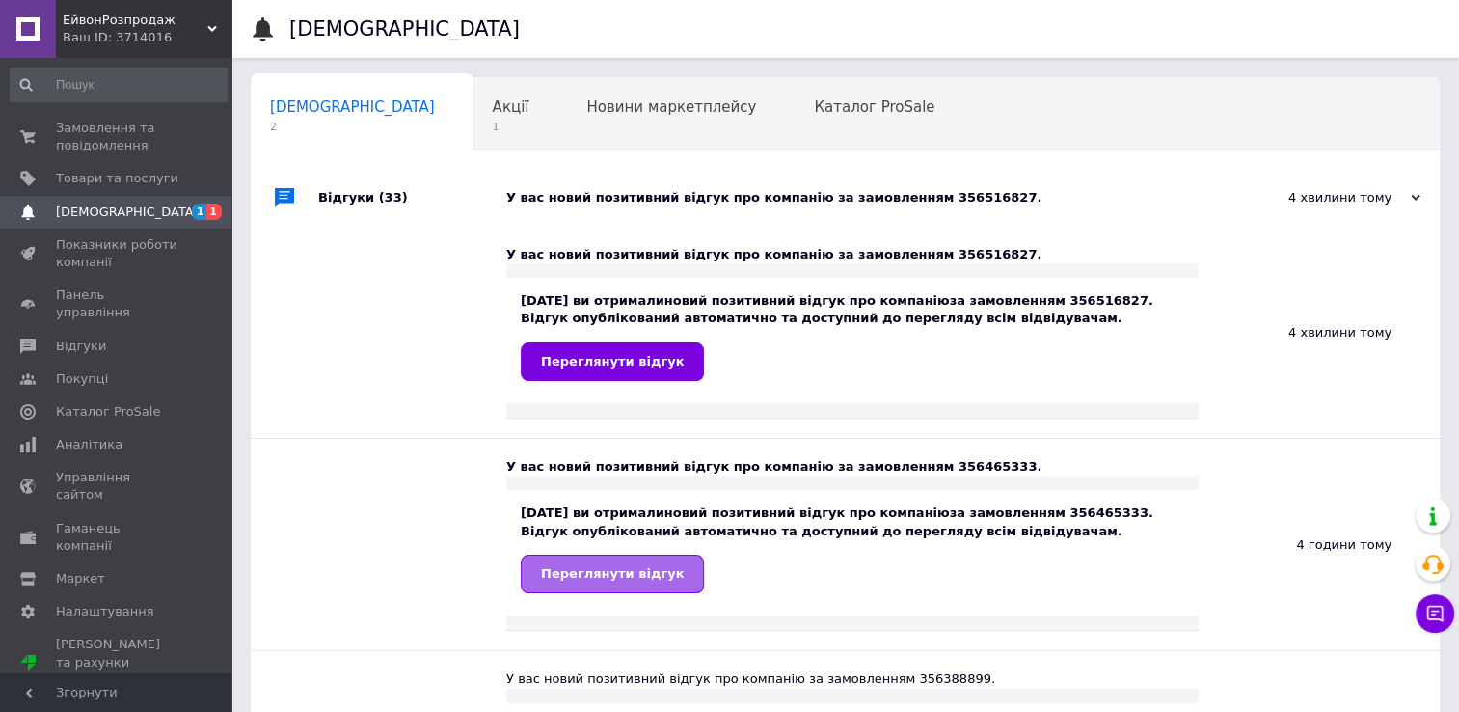
click at [612, 572] on span "Переглянути відгук" at bounding box center [612, 573] width 143 height 14
click at [493, 120] on span "1" at bounding box center [511, 127] width 37 height 14
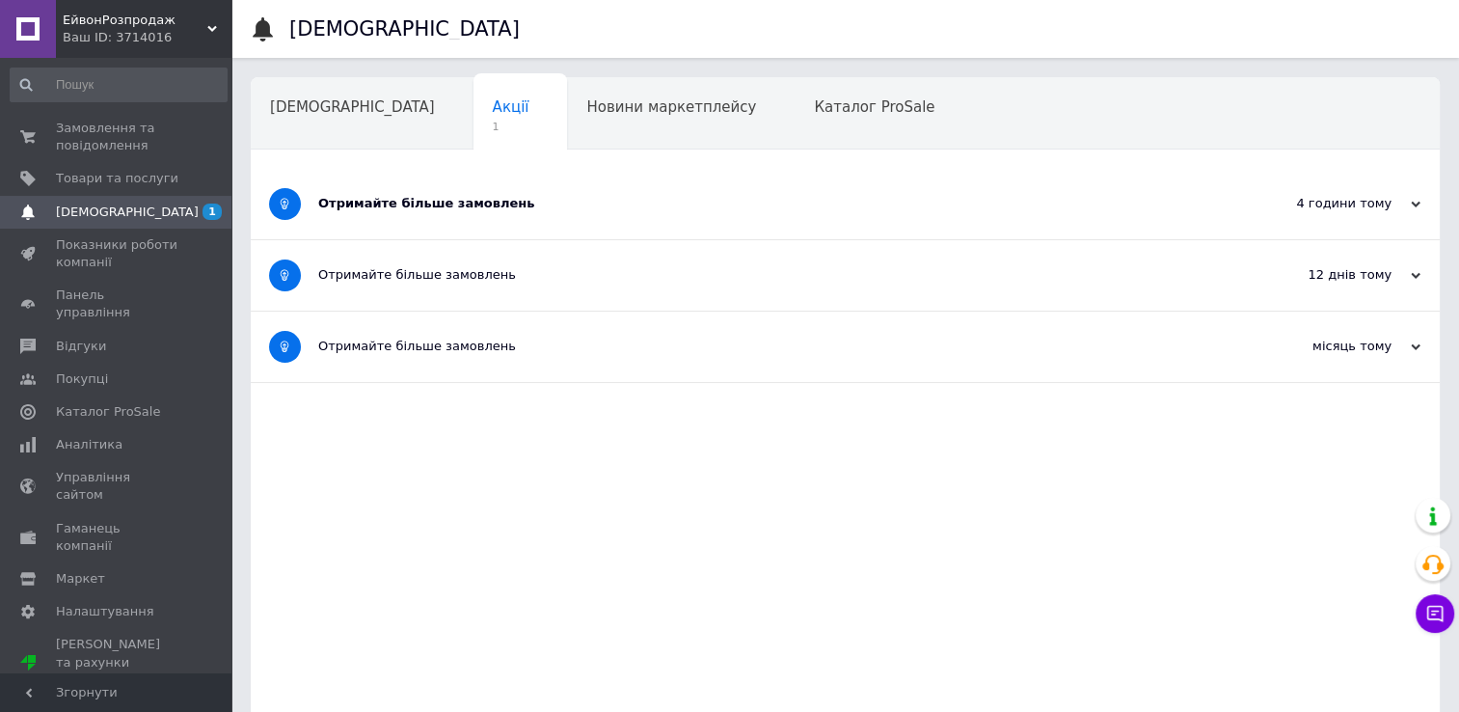
click at [405, 199] on div "Отримайте більше замовлень" at bounding box center [772, 203] width 909 height 17
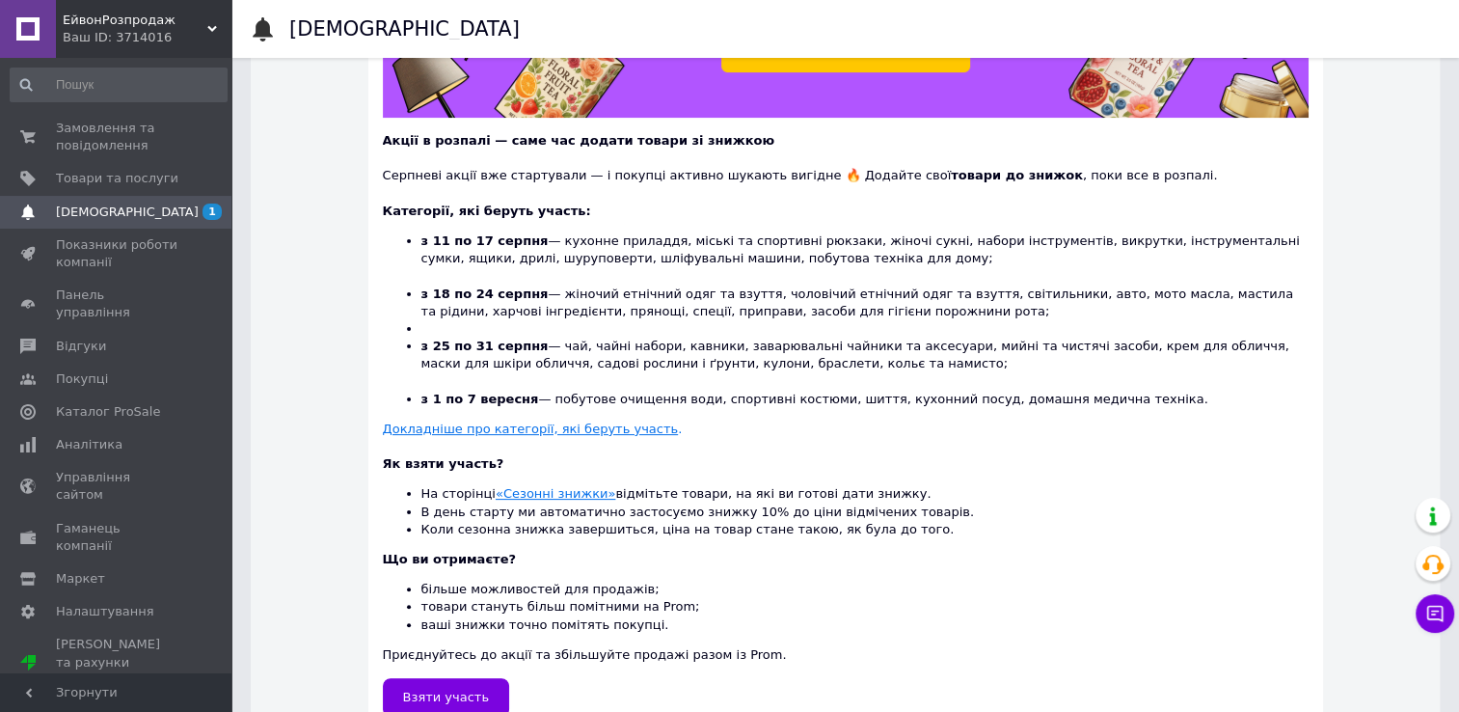
scroll to position [579, 0]
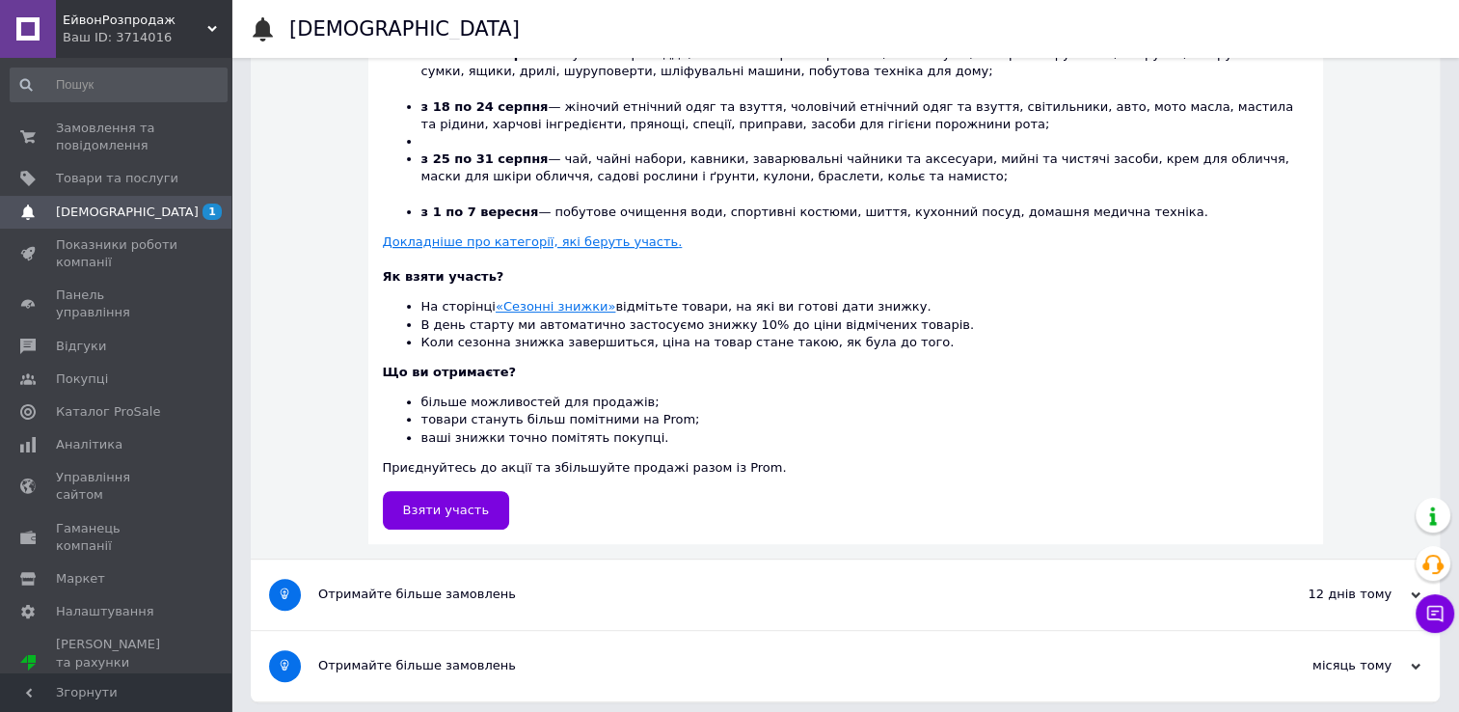
click at [556, 242] on u "Докладніше про категорії, які беруть участь" at bounding box center [531, 241] width 296 height 14
click at [151, 141] on span "Замовлення та повідомлення" at bounding box center [117, 137] width 122 height 35
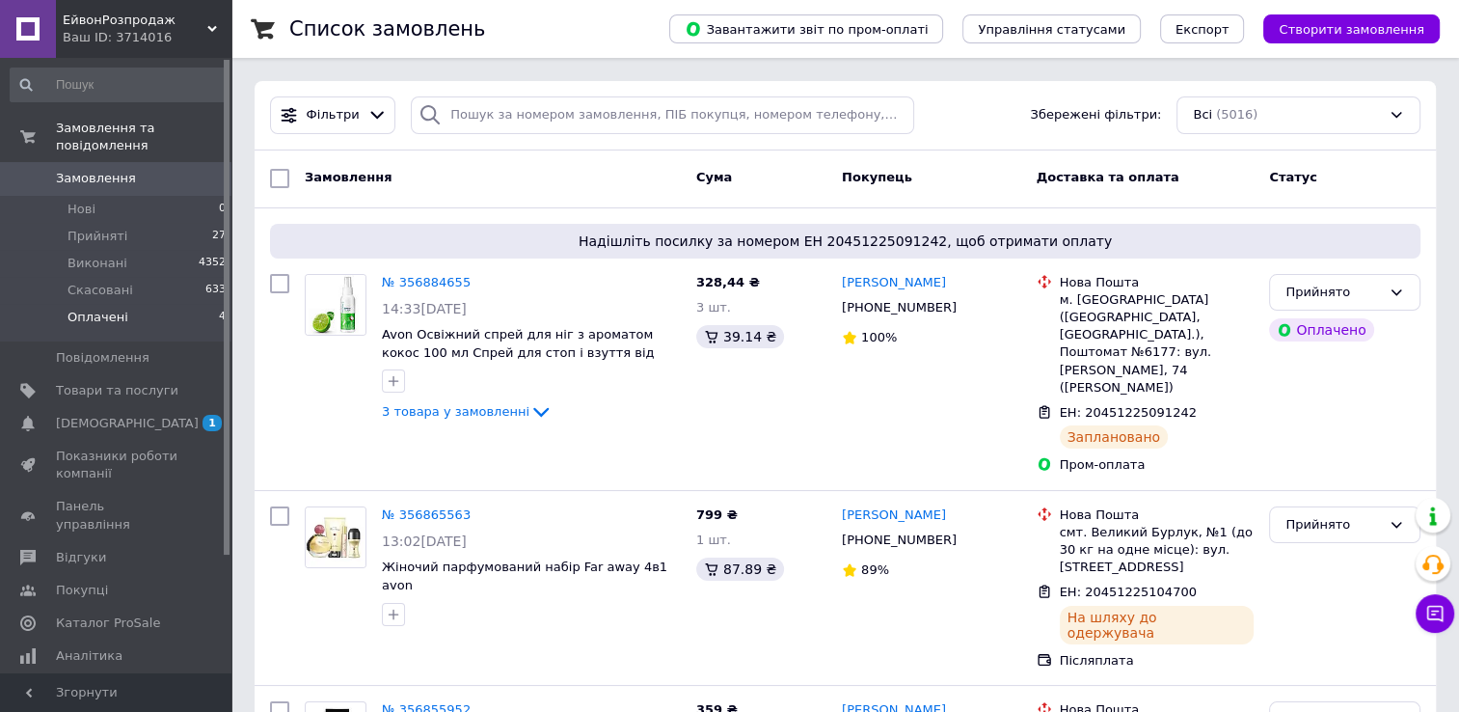
click at [155, 304] on li "Оплачені 4" at bounding box center [118, 322] width 237 height 37
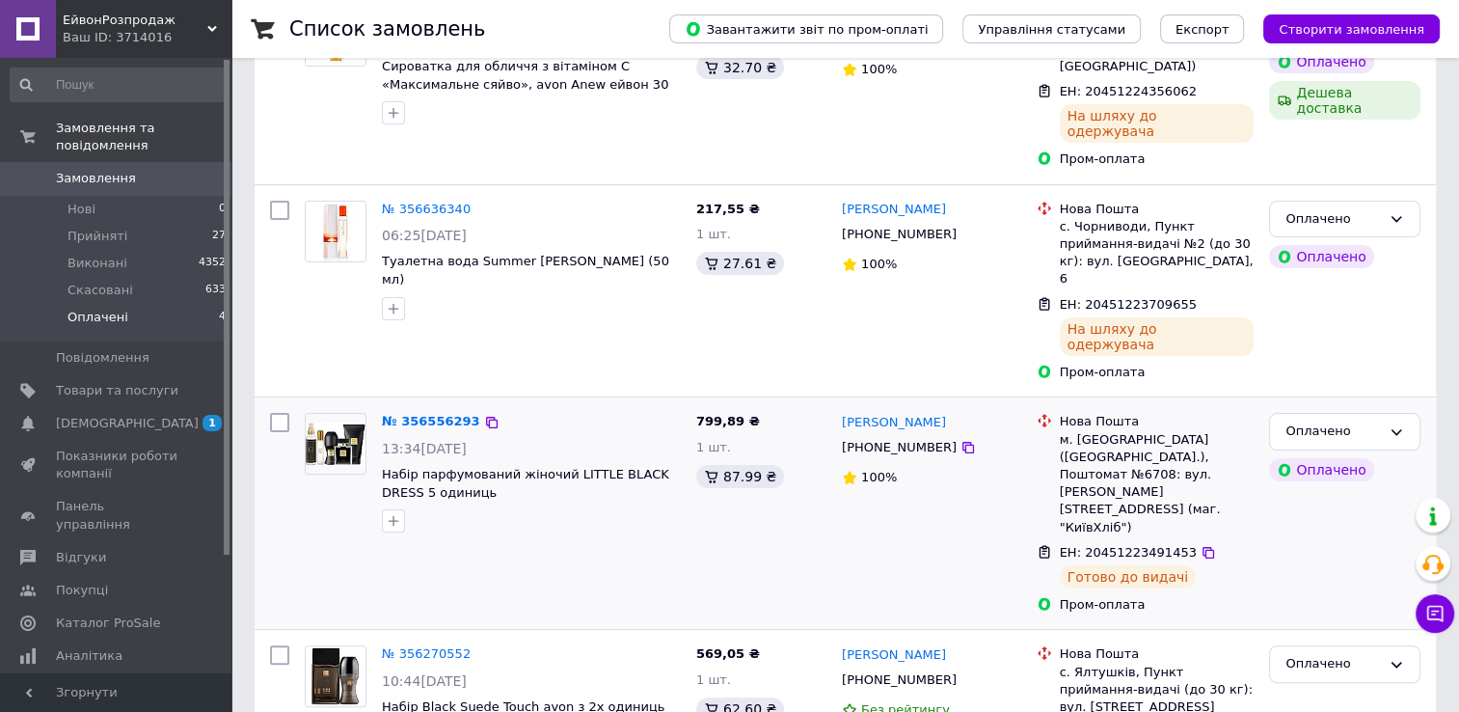
scroll to position [94, 0]
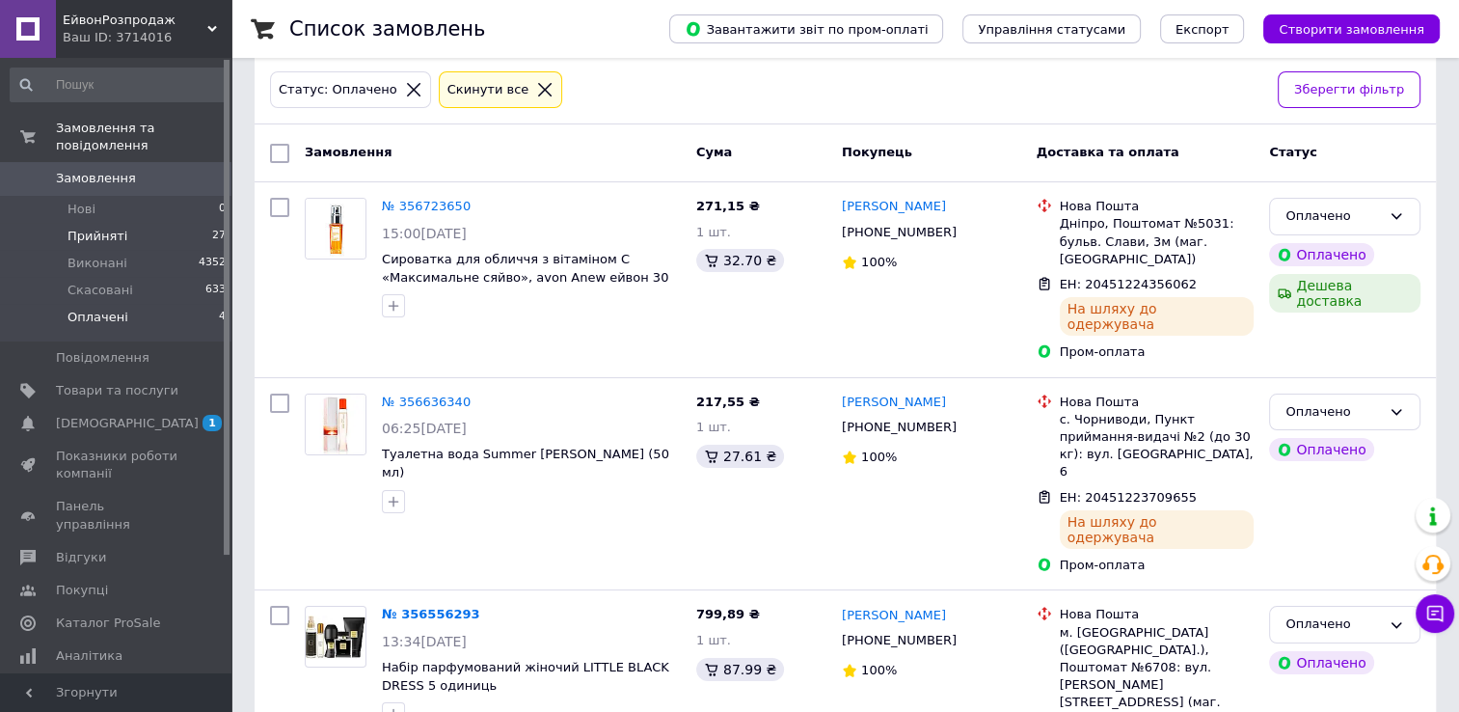
click at [142, 223] on li "Прийняті 27" at bounding box center [118, 236] width 237 height 27
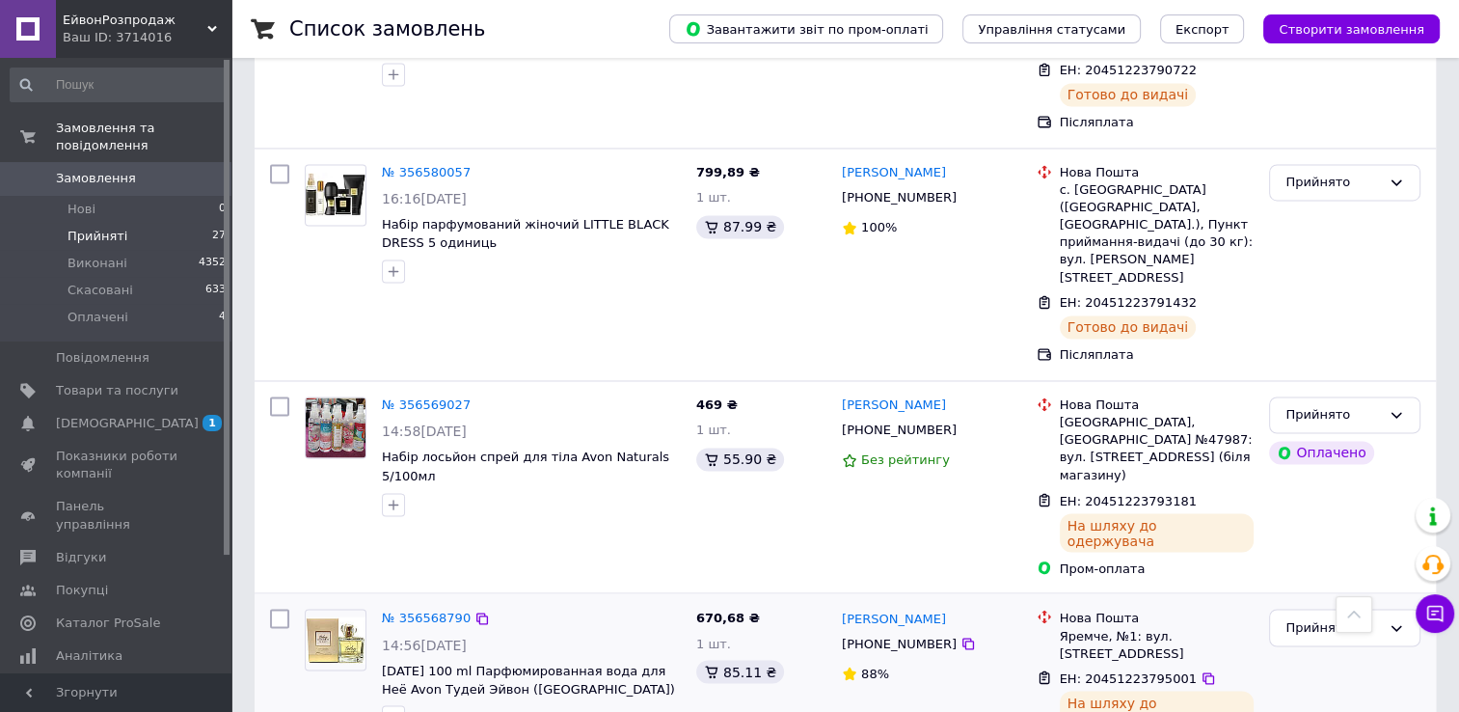
scroll to position [3263, 0]
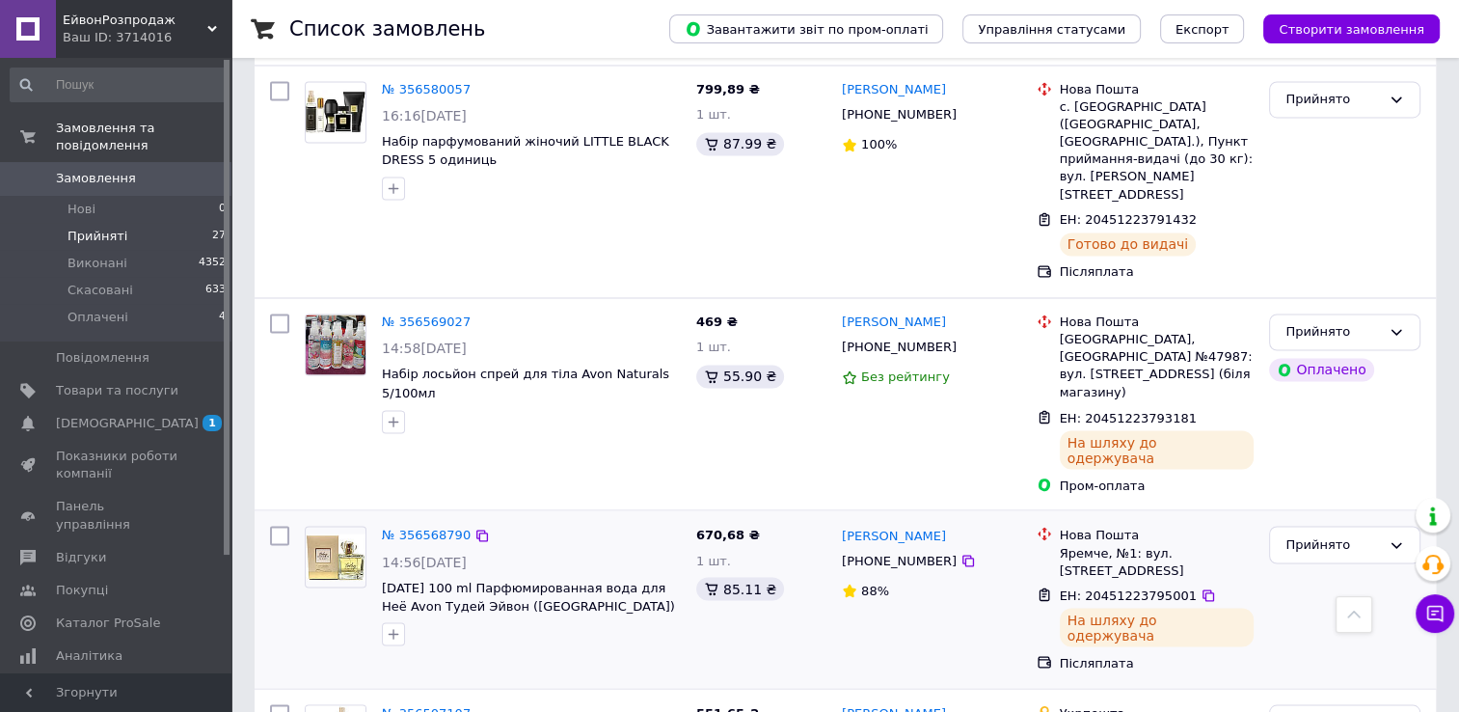
drag, startPoint x: 1300, startPoint y: 19, endPoint x: 940, endPoint y: 175, distance: 391.7
click at [940, 518] on div "[PERSON_NAME] [PHONE_NUMBER] 88%" at bounding box center [931, 598] width 195 height 161
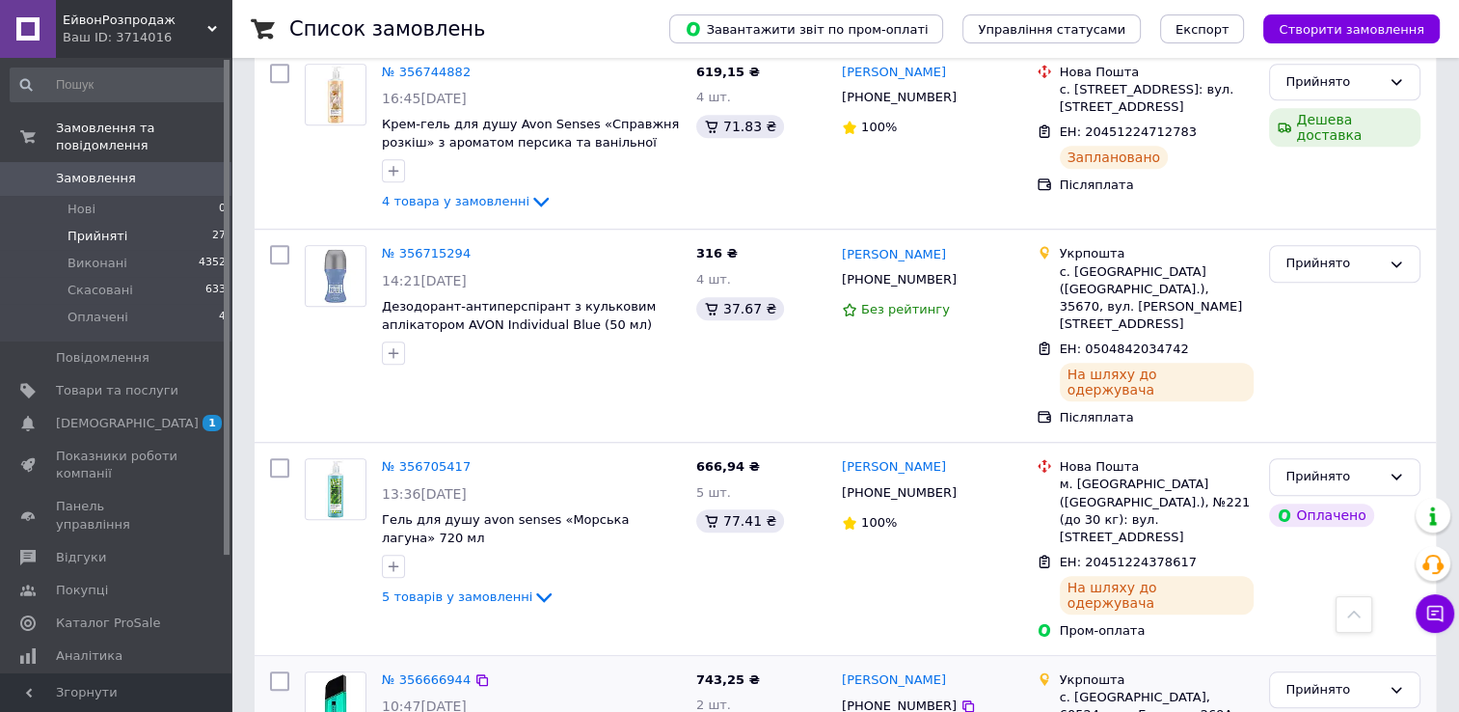
scroll to position [1639, 0]
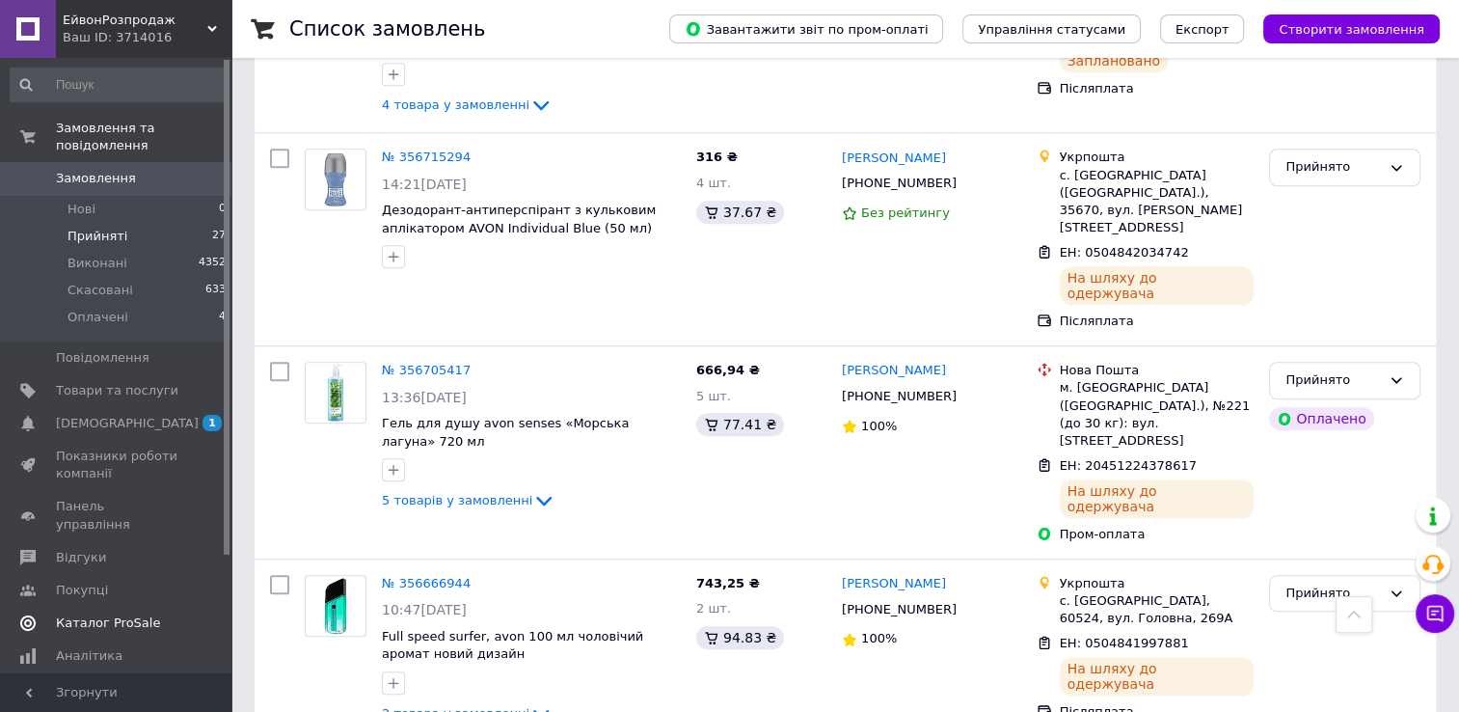
click at [123, 614] on span "Каталог ProSale" at bounding box center [108, 622] width 104 height 17
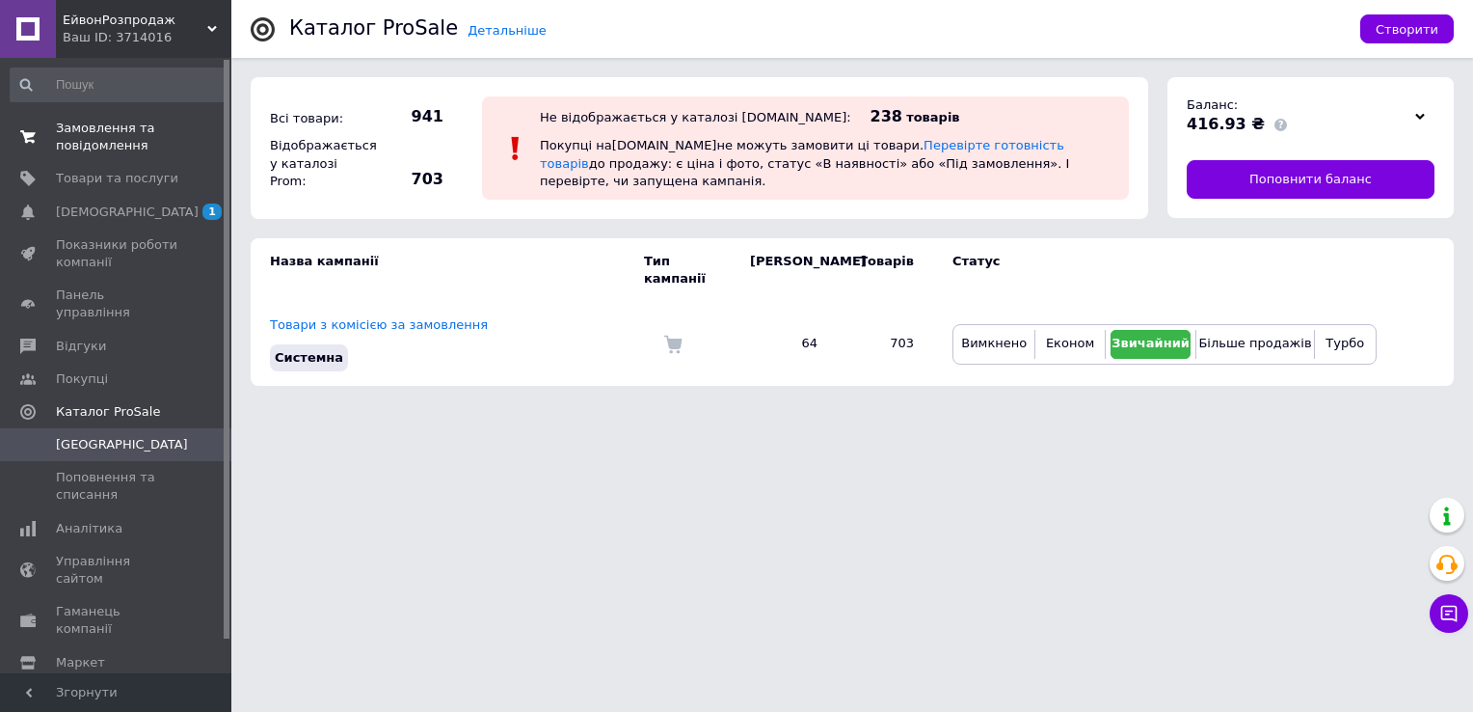
click at [76, 153] on span "Замовлення та повідомлення" at bounding box center [117, 137] width 122 height 35
